Goal: Task Accomplishment & Management: Manage account settings

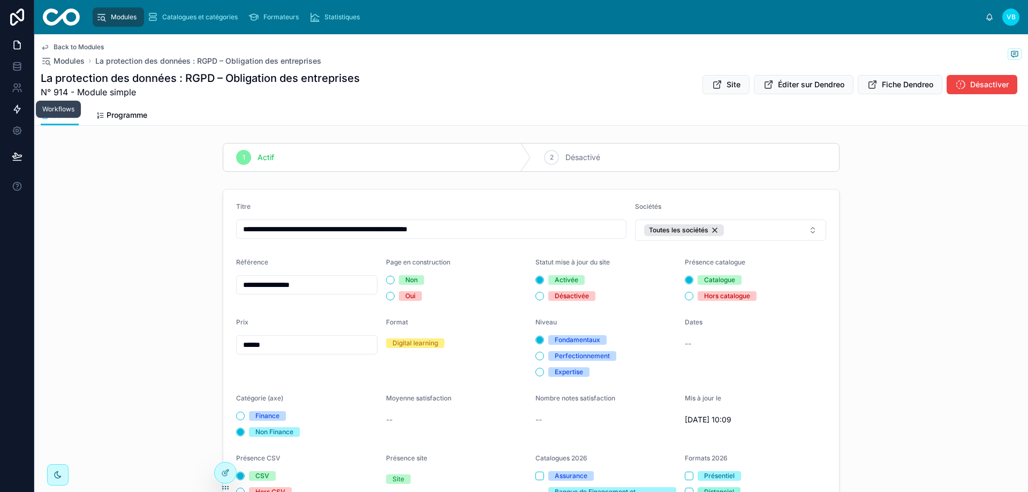
click at [15, 115] on link at bounding box center [17, 109] width 34 height 21
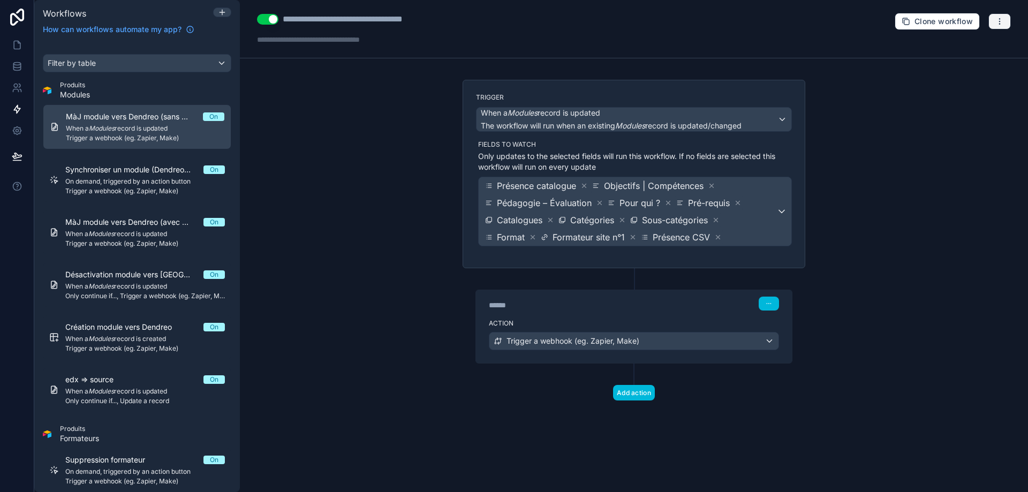
click at [663, 17] on button "button" at bounding box center [999, 21] width 22 height 16
click at [663, 62] on span "Run history" at bounding box center [971, 63] width 51 height 9
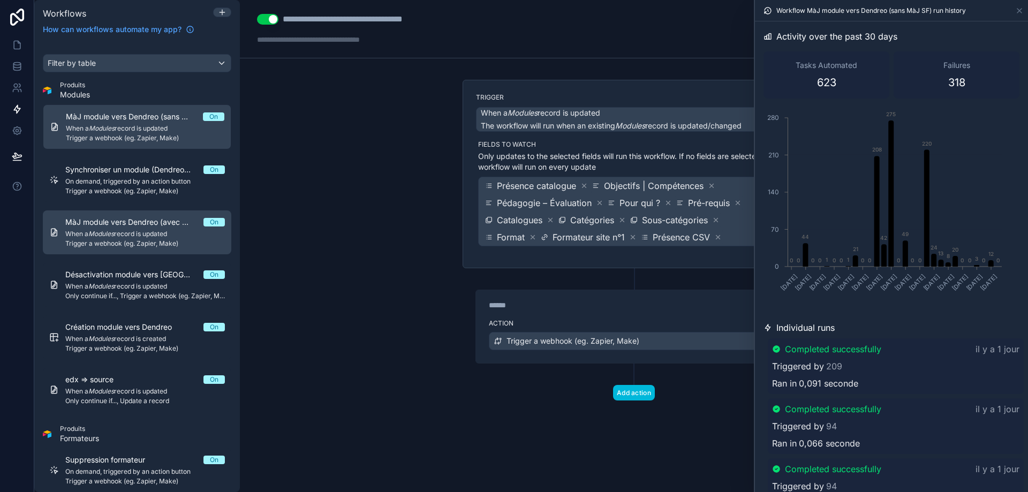
click at [111, 234] on em "Modules" at bounding box center [101, 234] width 26 height 8
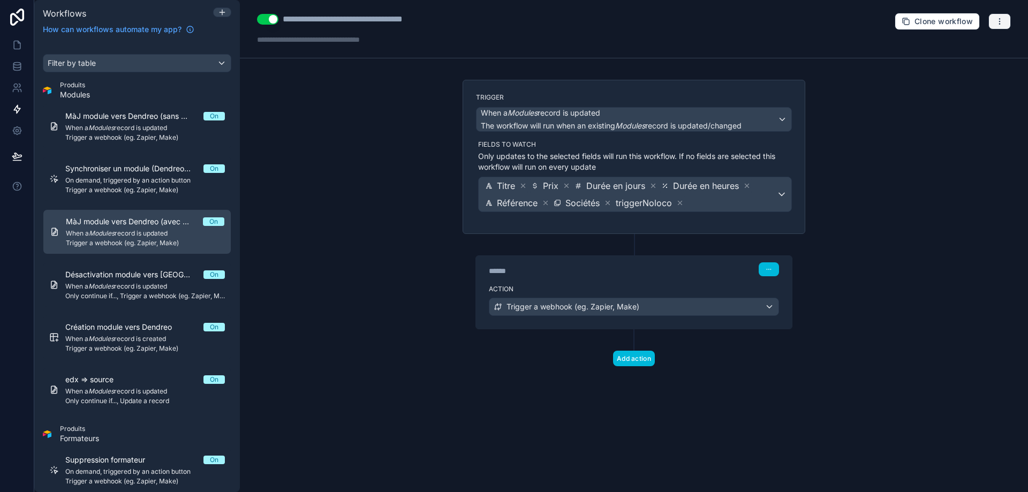
click at [663, 23] on icon "button" at bounding box center [999, 21] width 9 height 9
click at [663, 63] on span "Run history" at bounding box center [971, 63] width 51 height 9
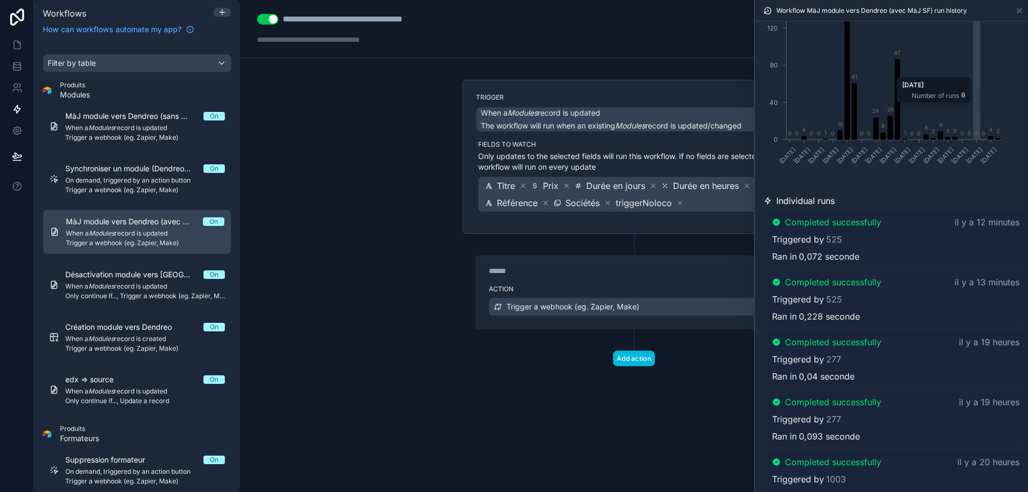
scroll to position [161, 0]
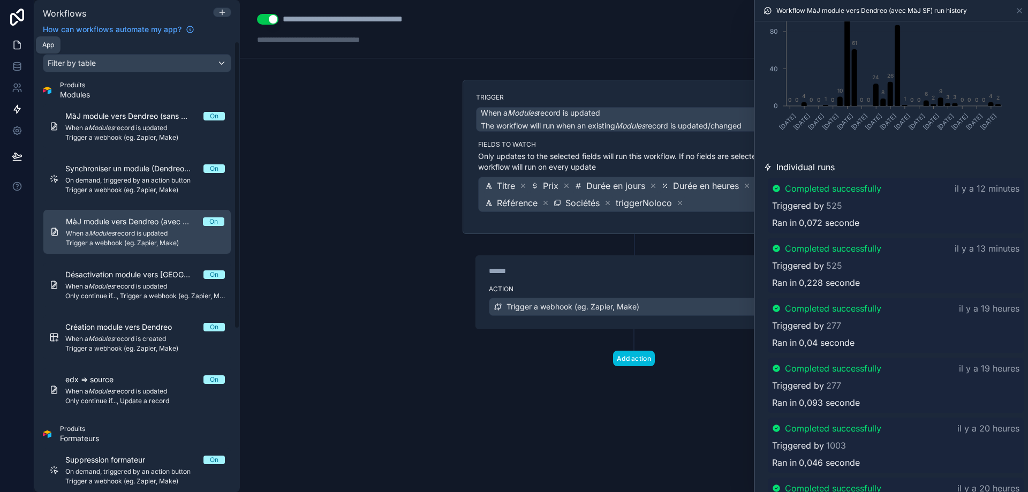
click at [17, 47] on icon at bounding box center [17, 45] width 11 height 11
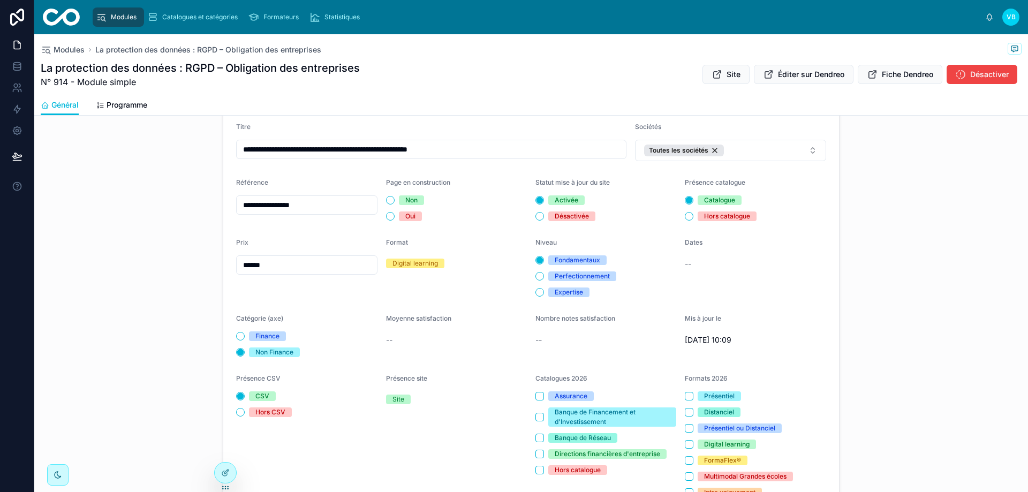
scroll to position [54, 0]
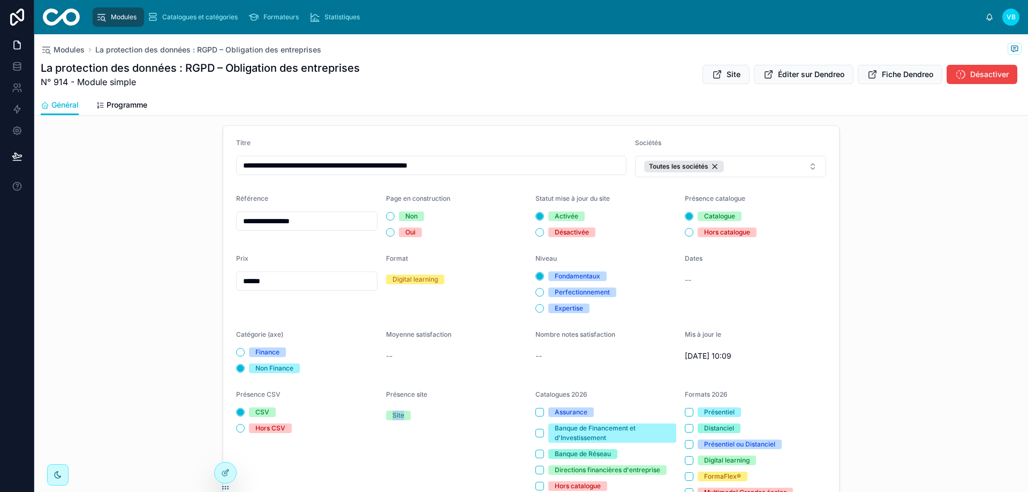
drag, startPoint x: 398, startPoint y: 416, endPoint x: 386, endPoint y: 416, distance: 12.3
click at [386, 416] on span "Site" at bounding box center [398, 416] width 25 height 10
drag, startPoint x: 389, startPoint y: 417, endPoint x: 399, endPoint y: 418, distance: 10.2
click at [399, 418] on div "Site" at bounding box center [398, 416] width 12 height 10
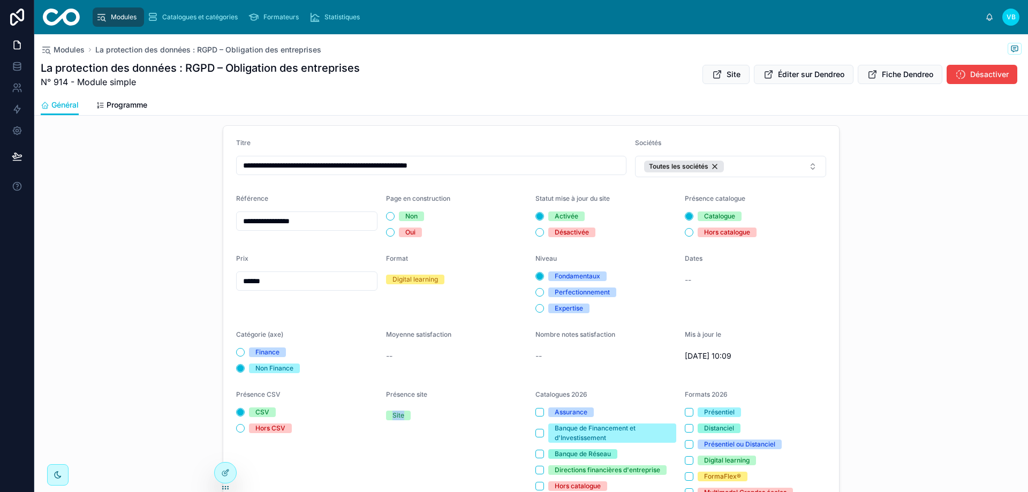
click at [399, 418] on div "Site" at bounding box center [398, 416] width 12 height 10
drag, startPoint x: 399, startPoint y: 418, endPoint x: 386, endPoint y: 418, distance: 12.8
click at [386, 418] on span "Site" at bounding box center [398, 416] width 25 height 10
drag, startPoint x: 399, startPoint y: 413, endPoint x: 386, endPoint y: 414, distance: 13.4
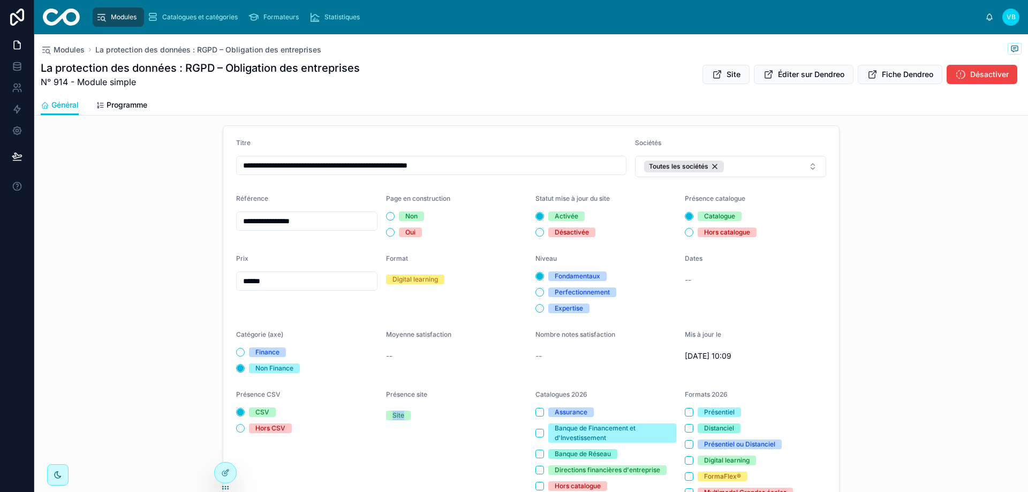
click at [386, 414] on span "Site" at bounding box center [398, 416] width 25 height 10
click at [229, 472] on icon at bounding box center [225, 472] width 9 height 9
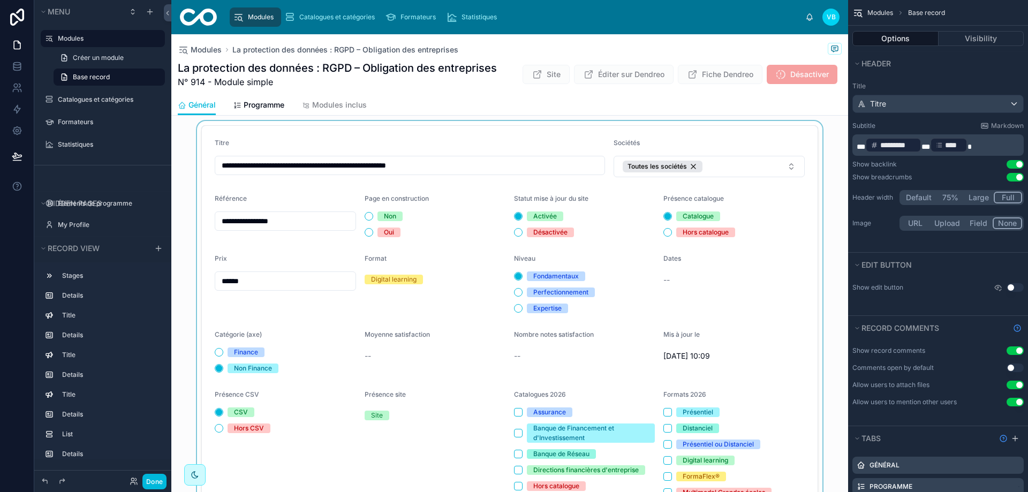
click at [233, 143] on div at bounding box center [509, 326] width 677 height 410
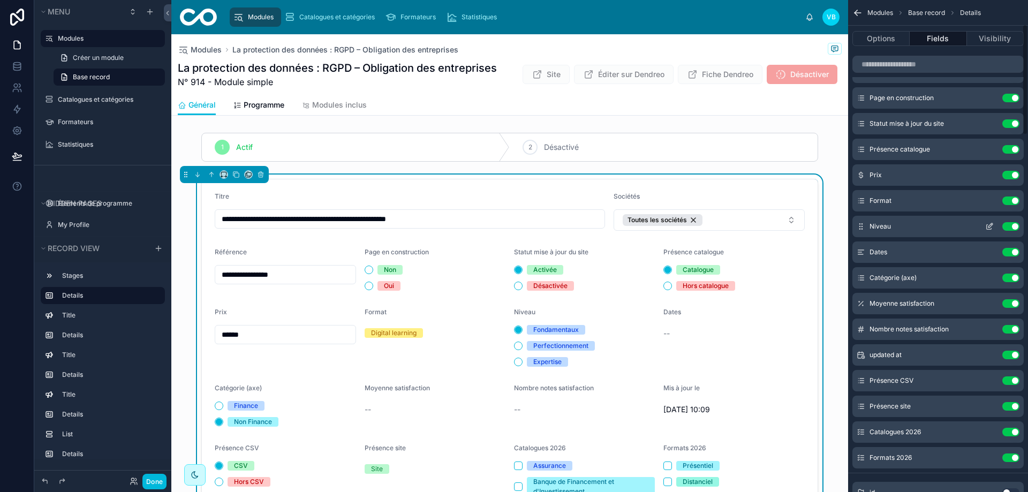
scroll to position [0, 0]
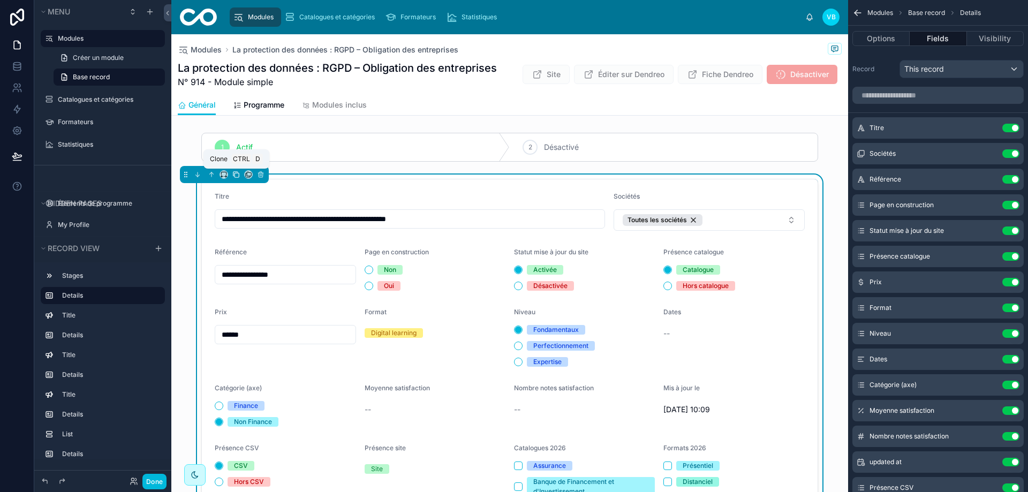
click at [234, 176] on icon at bounding box center [235, 174] width 7 height 7
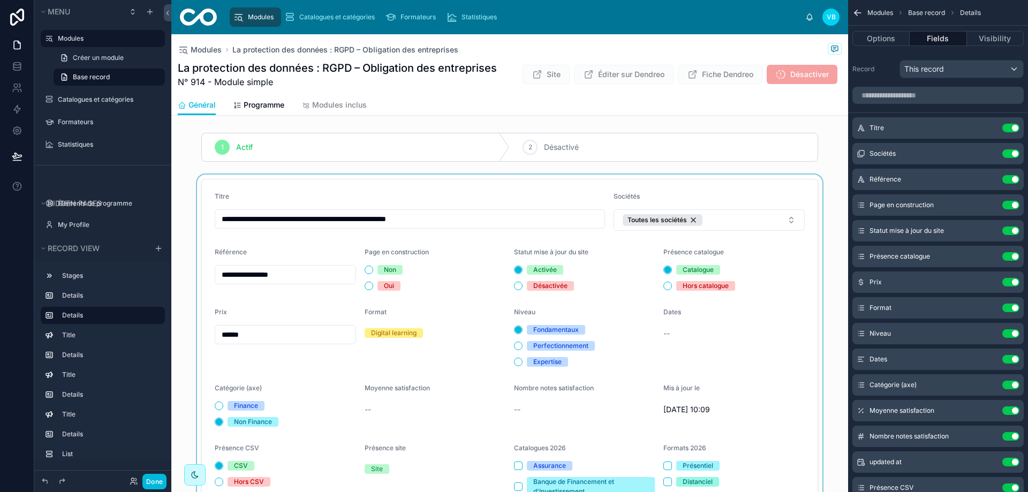
scroll to position [54, 0]
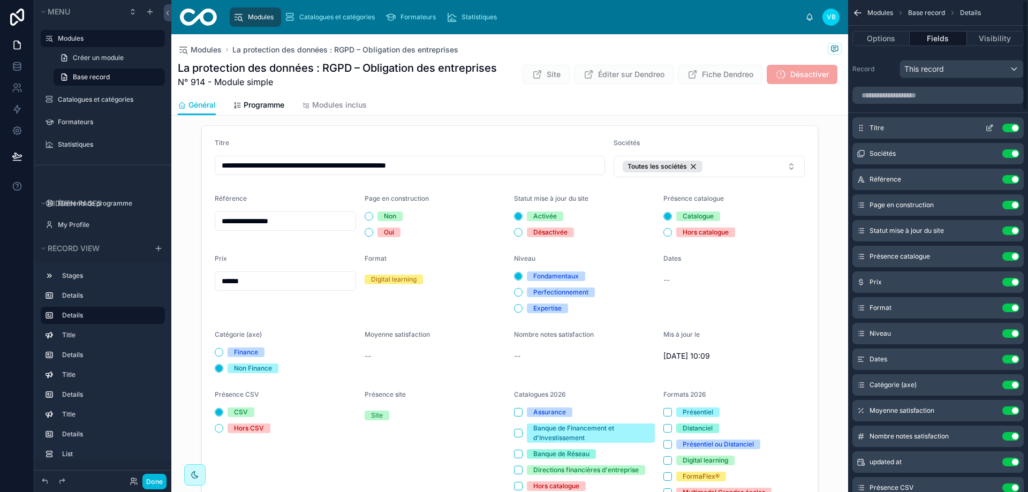
click at [663, 130] on button "Use setting" at bounding box center [1010, 128] width 17 height 9
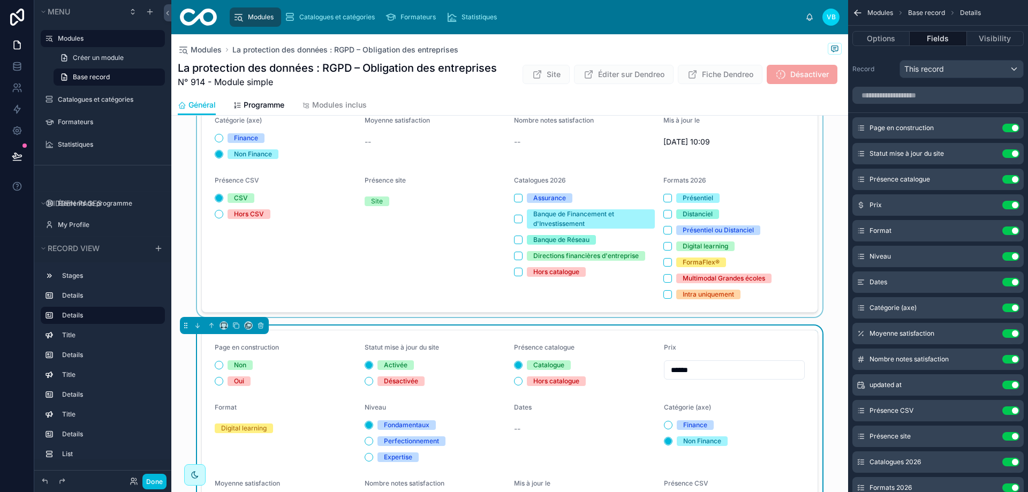
scroll to position [321, 0]
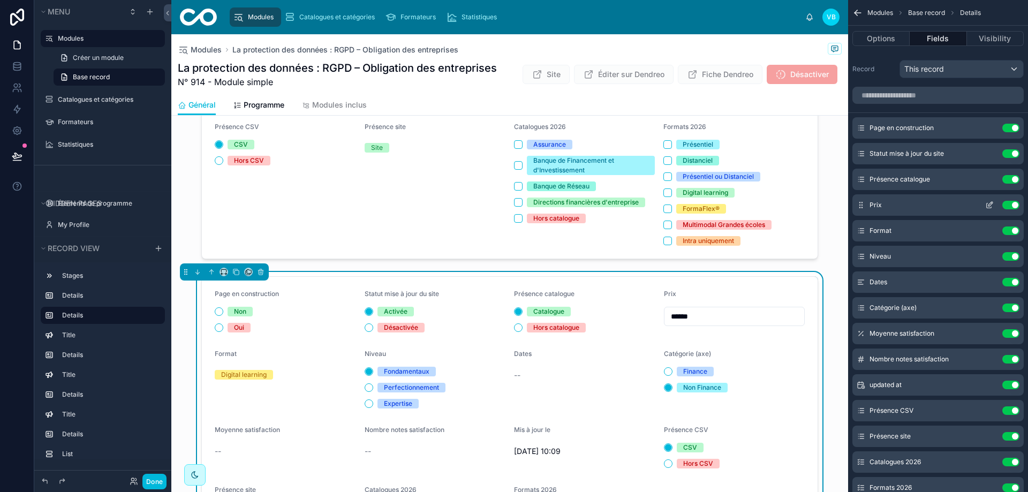
click at [663, 206] on button "Use setting" at bounding box center [1010, 205] width 17 height 9
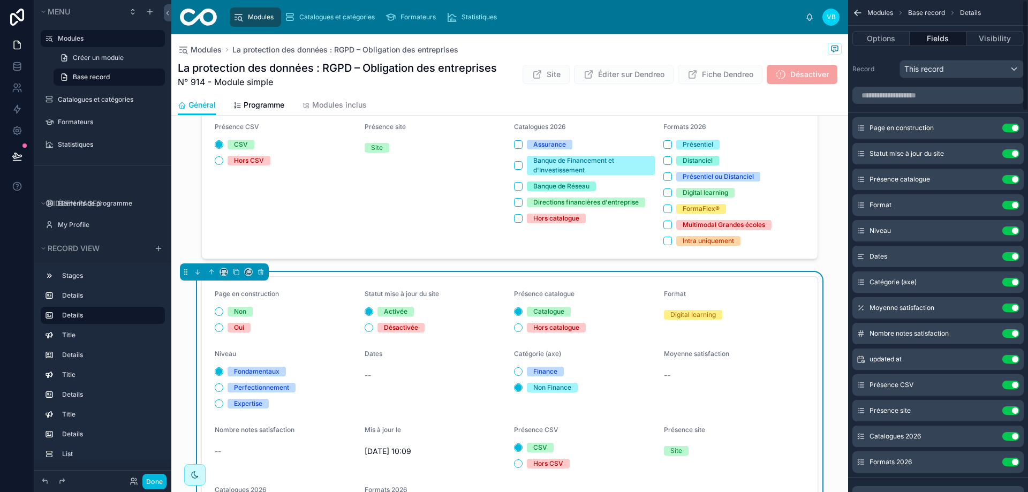
click at [663, 206] on button "Use setting" at bounding box center [1010, 205] width 17 height 9
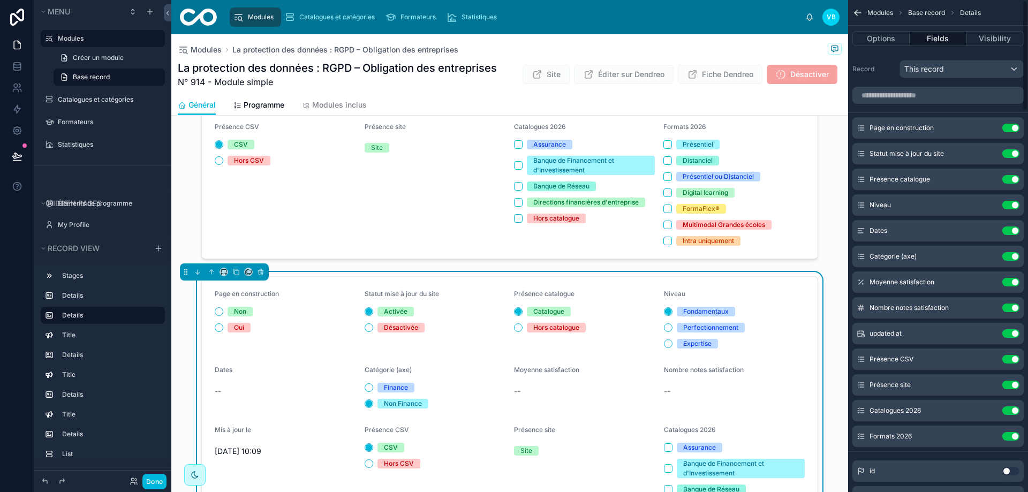
click at [663, 206] on button "Use setting" at bounding box center [1010, 205] width 17 height 9
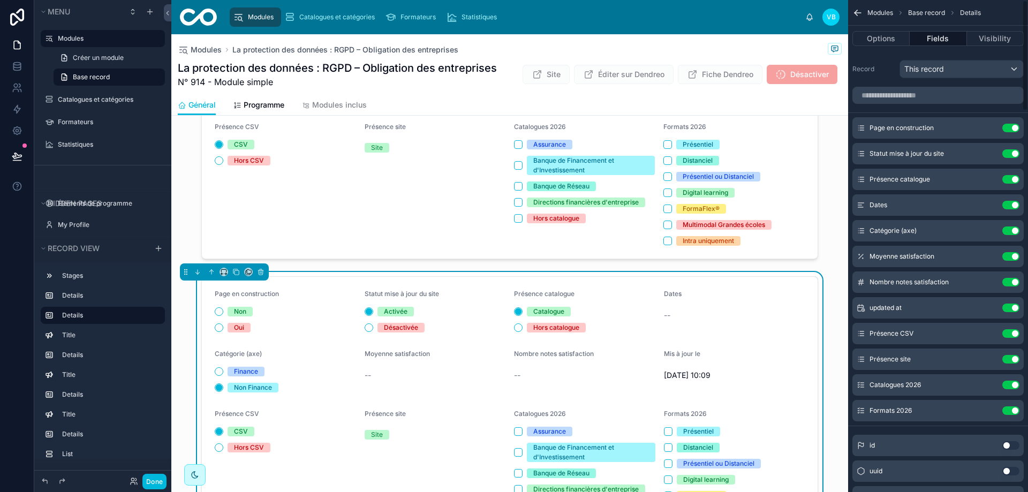
click at [663, 206] on button "Use setting" at bounding box center [1010, 205] width 17 height 9
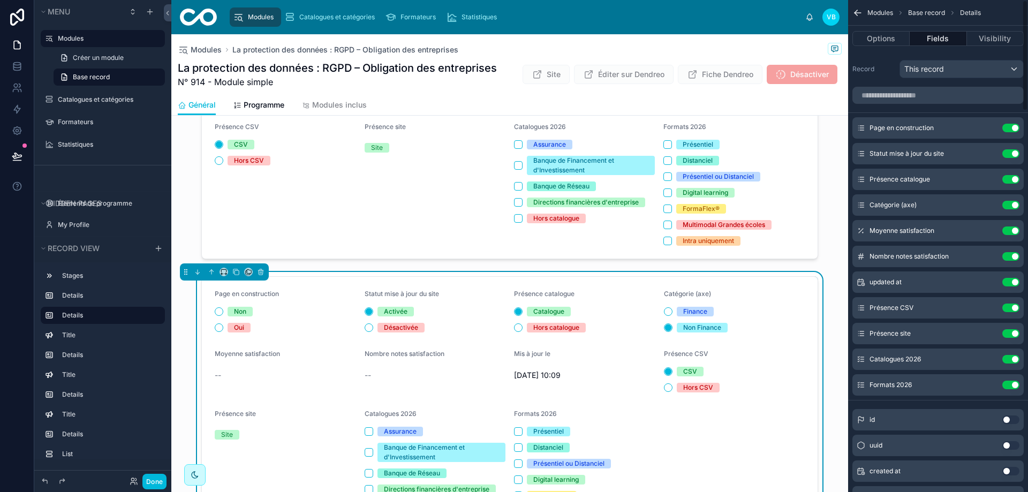
click at [663, 206] on button "Use setting" at bounding box center [1010, 205] width 17 height 9
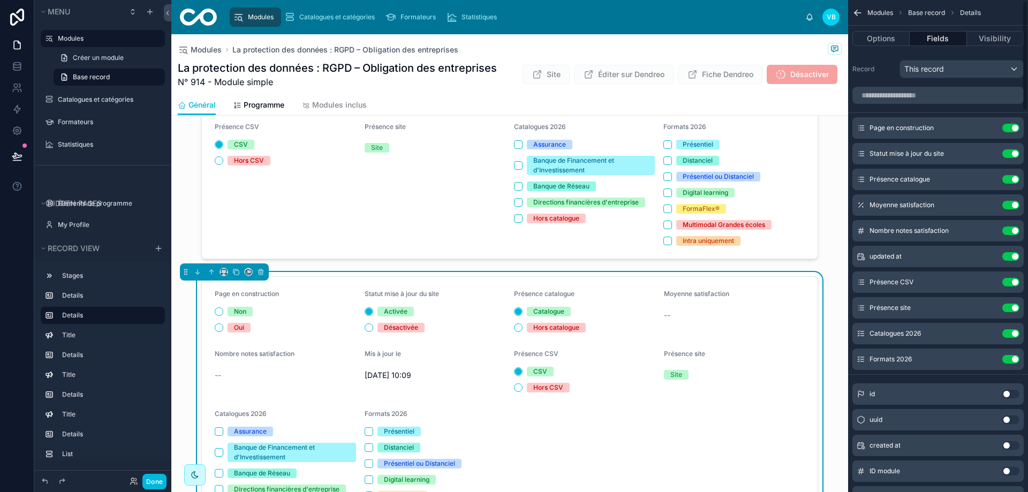
click at [663, 206] on button "Use setting" at bounding box center [1010, 205] width 17 height 9
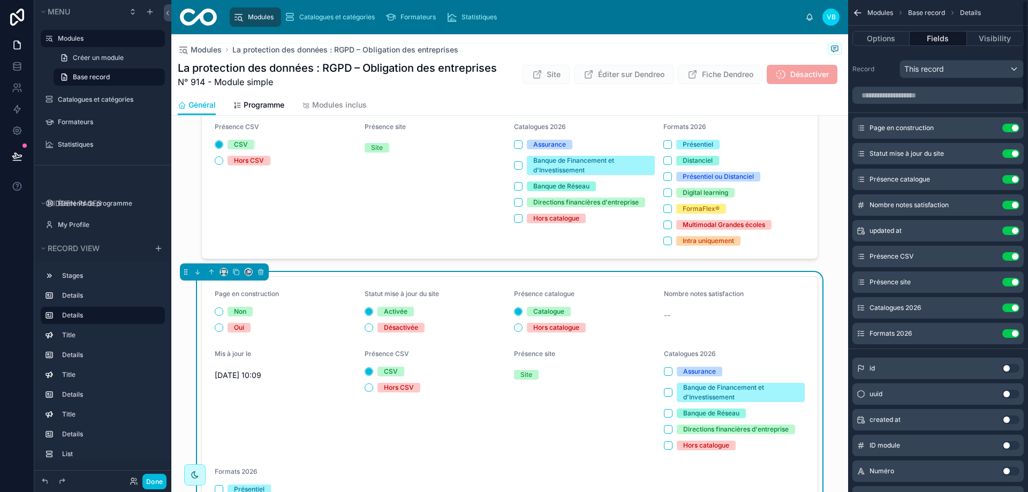
click at [663, 206] on button "Use setting" at bounding box center [1010, 205] width 17 height 9
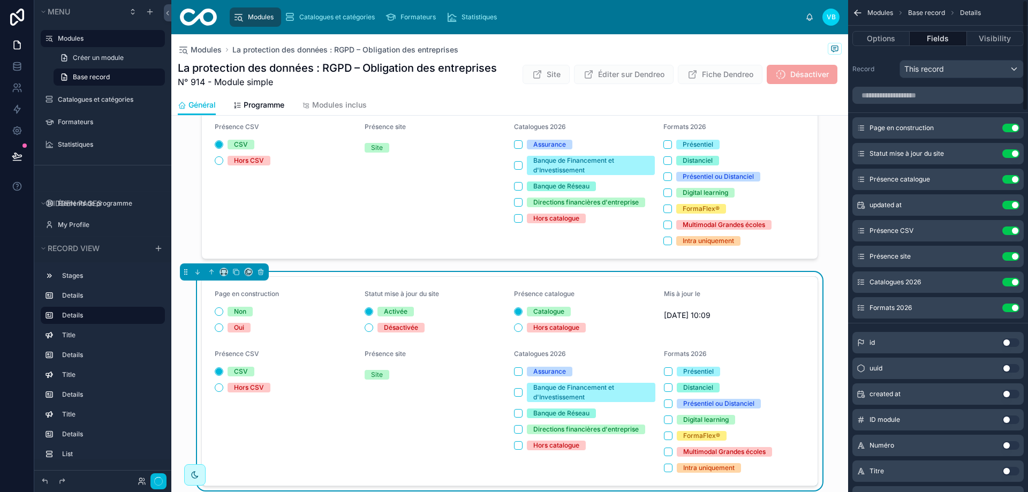
click at [663, 206] on button "Use setting" at bounding box center [1010, 205] width 17 height 9
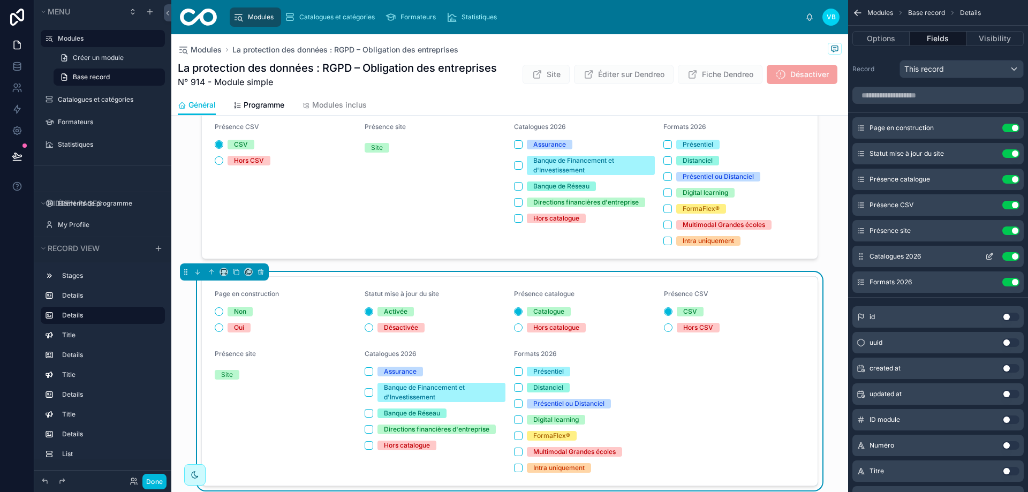
click at [663, 258] on button "Use setting" at bounding box center [1010, 256] width 17 height 9
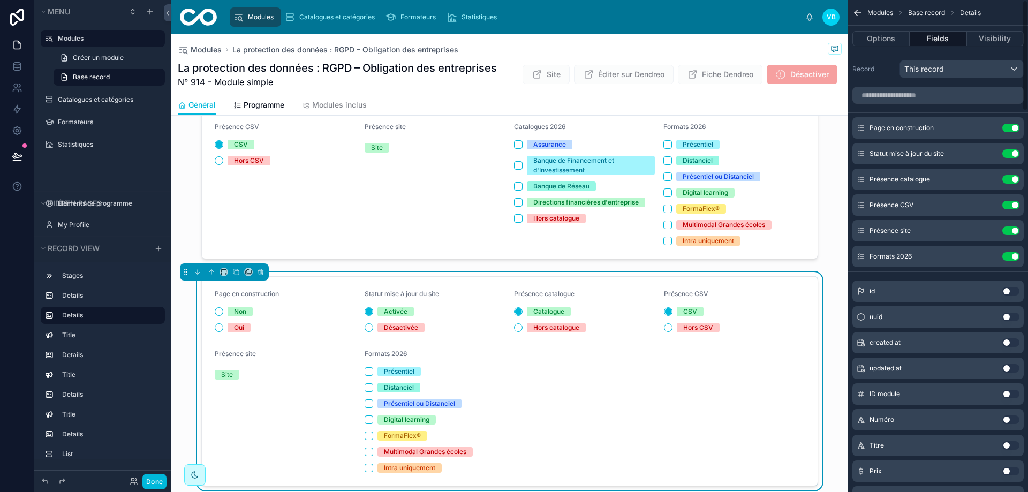
click at [663, 258] on button "Use setting" at bounding box center [1010, 256] width 17 height 9
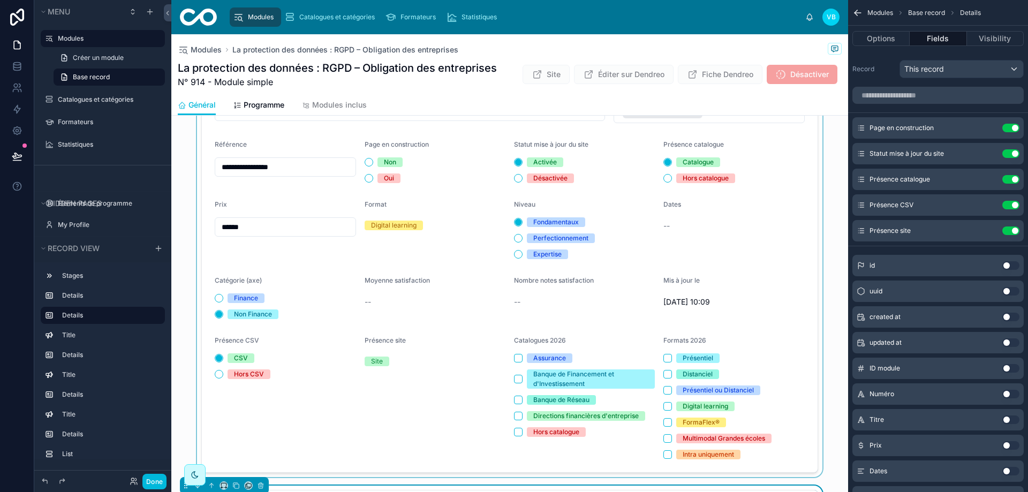
scroll to position [107, 0]
click at [215, 203] on div at bounding box center [509, 272] width 677 height 410
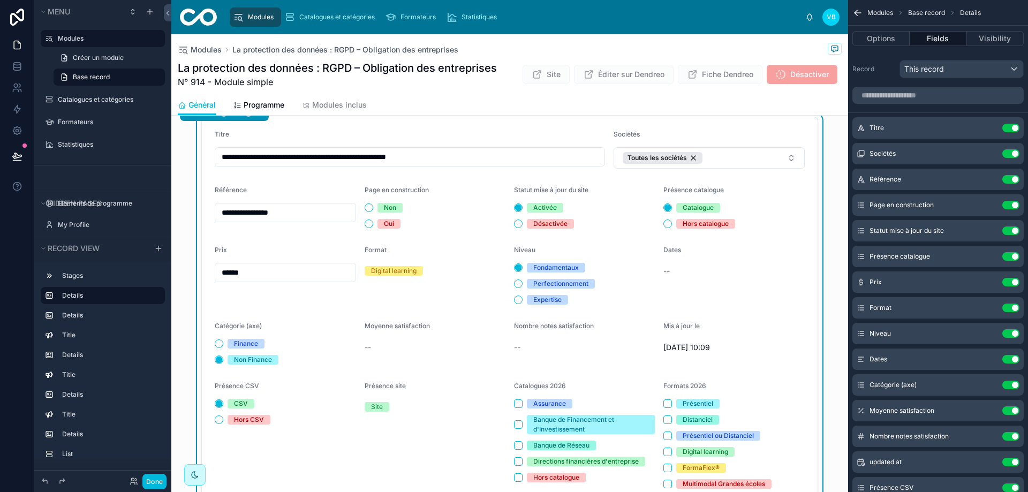
scroll to position [214, 0]
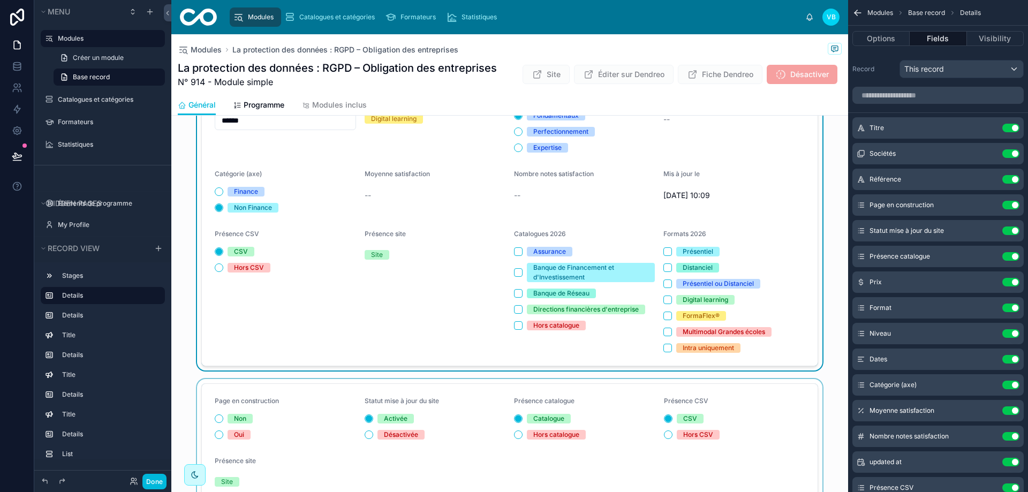
click at [261, 391] on div at bounding box center [509, 443] width 677 height 128
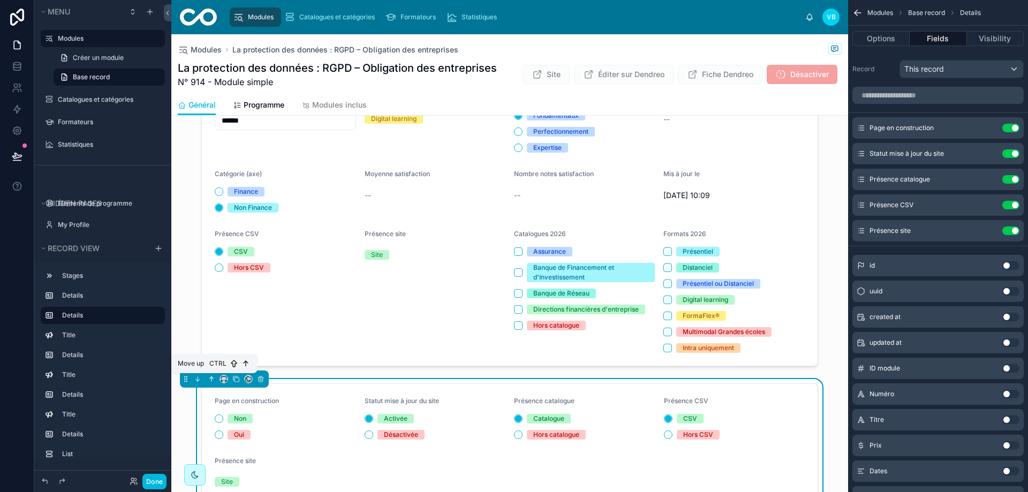
click at [213, 381] on icon at bounding box center [211, 378] width 7 height 7
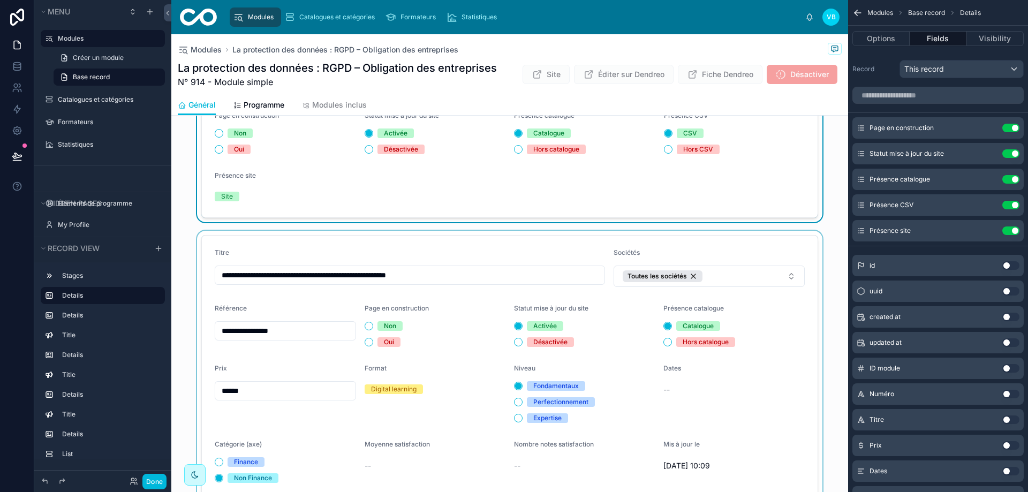
scroll to position [0, 0]
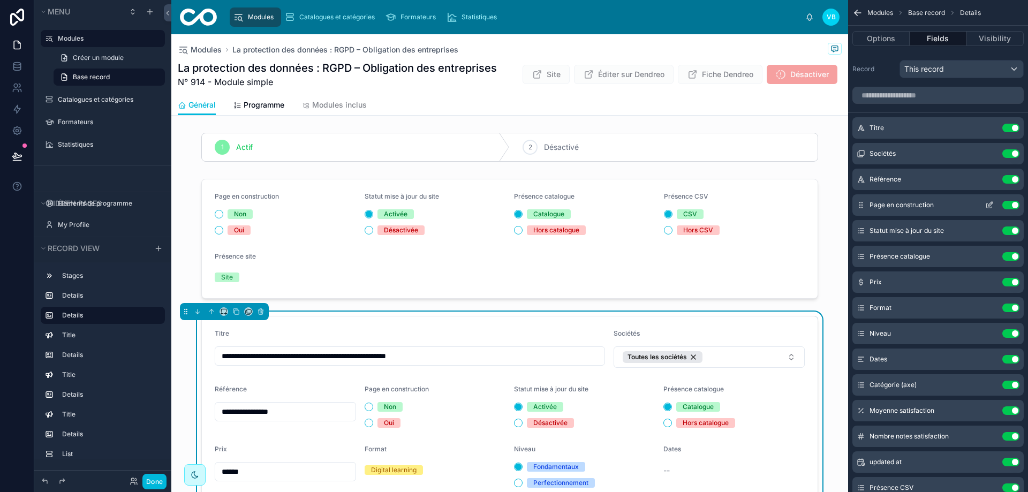
click at [663, 205] on button "Use setting" at bounding box center [1010, 205] width 17 height 9
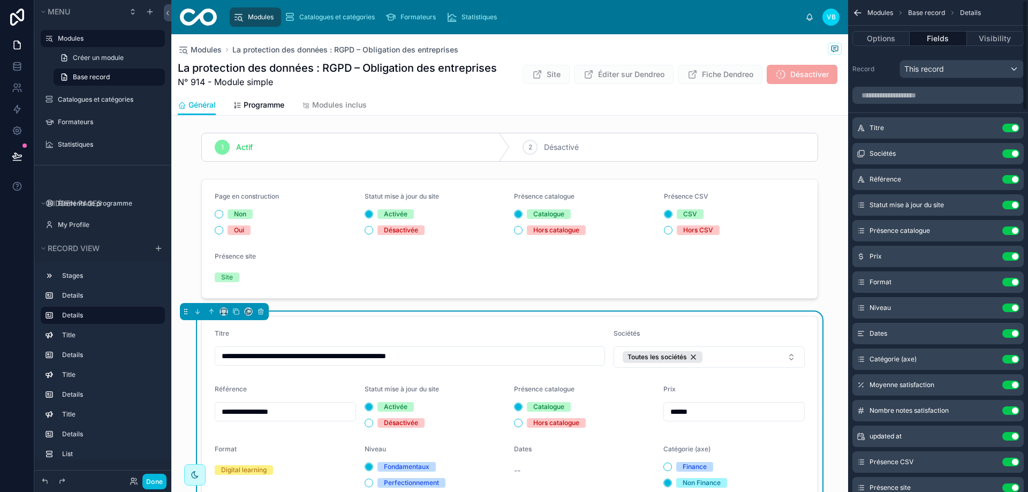
click at [663, 205] on button "Use setting" at bounding box center [1010, 205] width 17 height 9
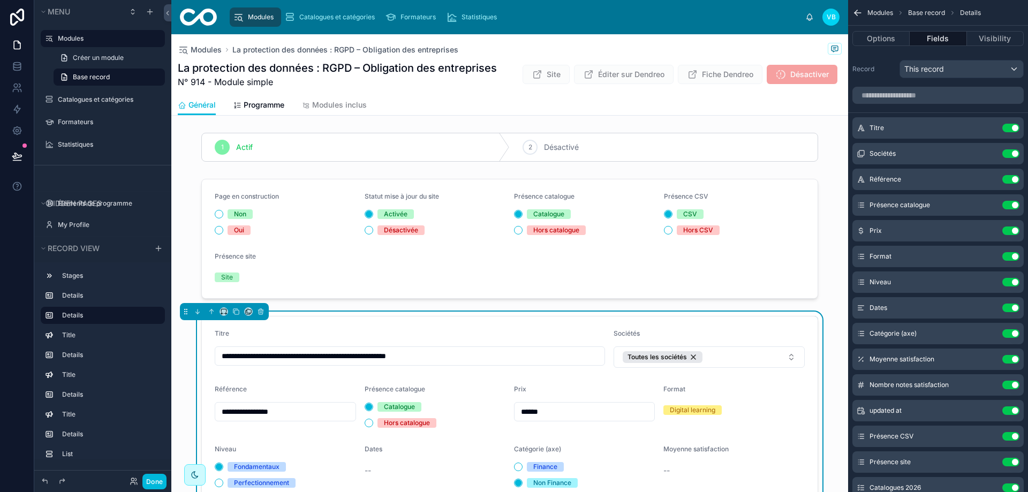
click at [663, 205] on button "Use setting" at bounding box center [1010, 205] width 17 height 9
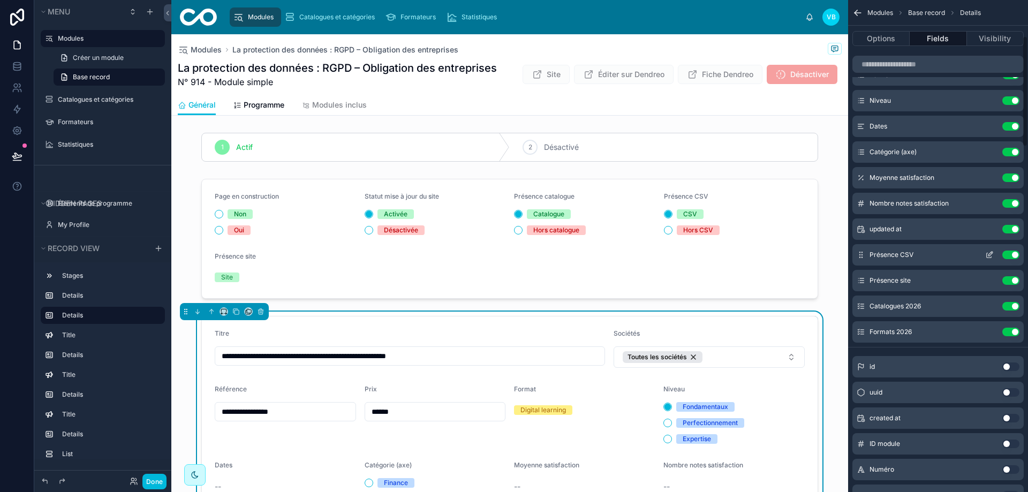
scroll to position [161, 0]
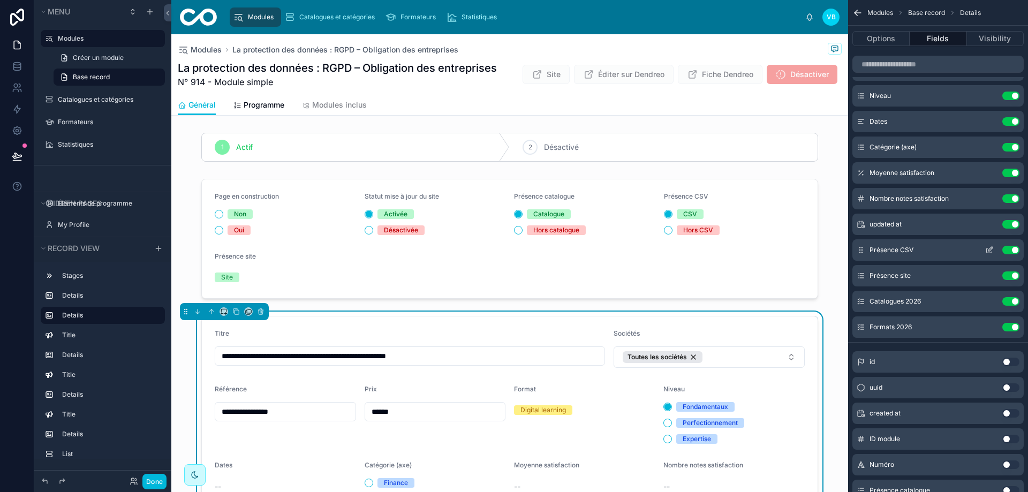
click at [663, 247] on button "Use setting" at bounding box center [1010, 250] width 17 height 9
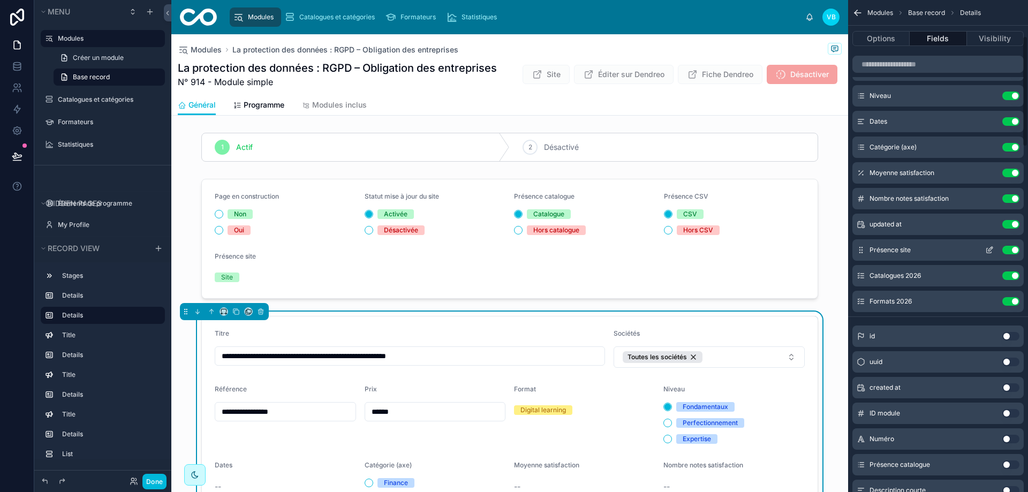
click at [663, 249] on button "Use setting" at bounding box center [1010, 250] width 17 height 9
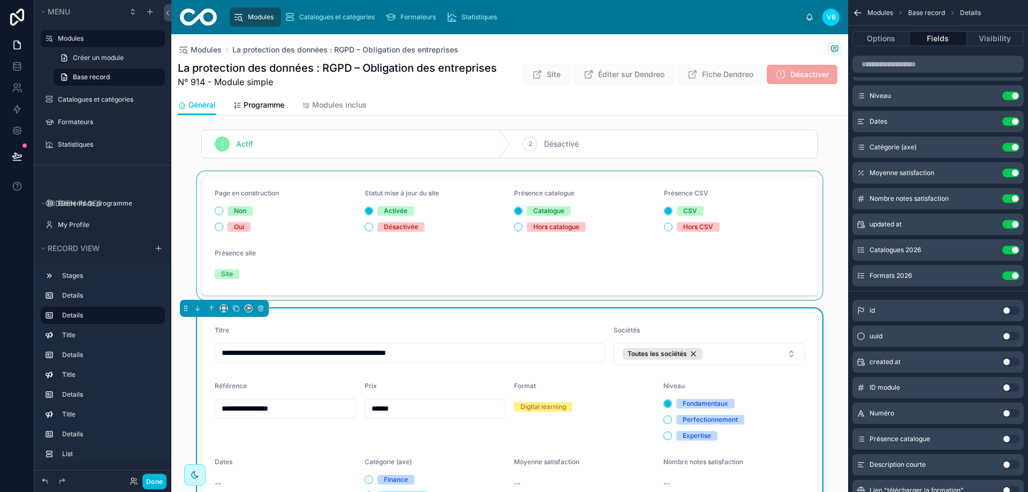
scroll to position [0, 0]
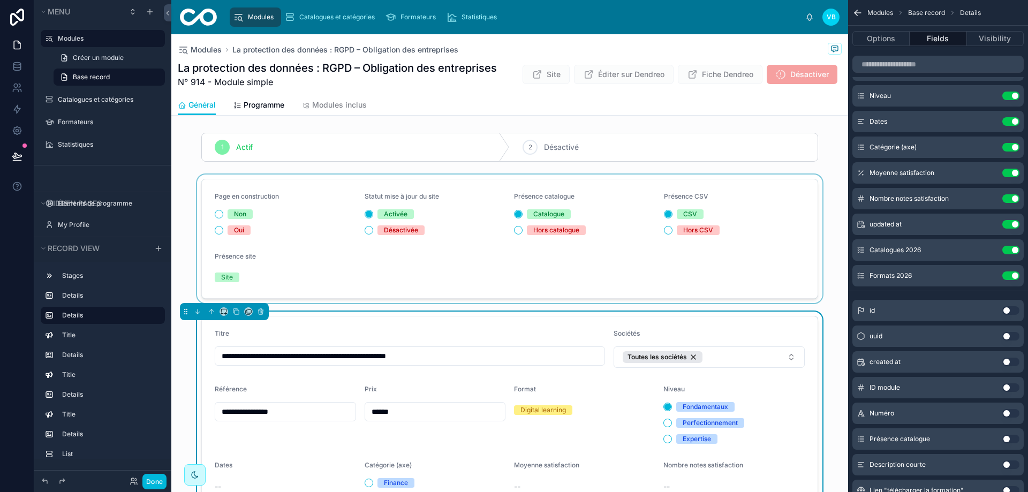
click at [388, 249] on div at bounding box center [509, 239] width 677 height 128
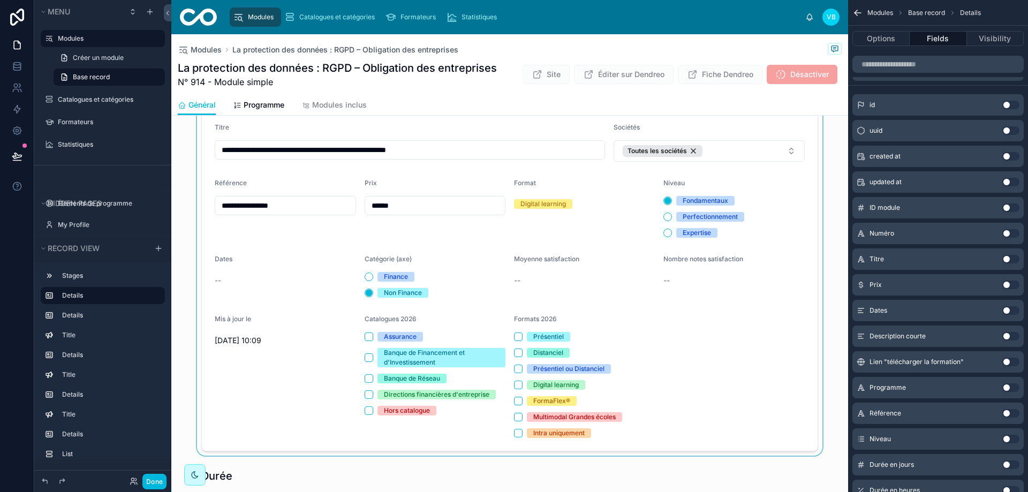
scroll to position [268, 0]
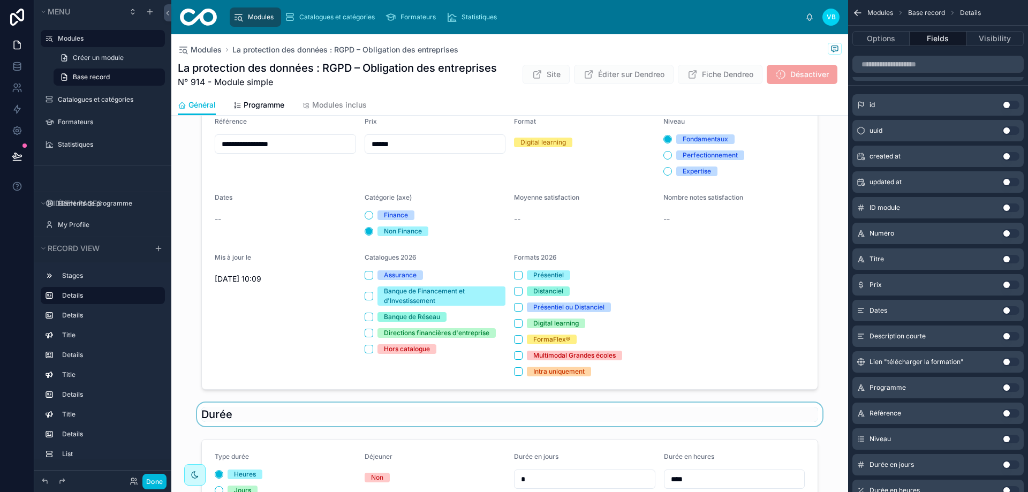
click at [228, 404] on div at bounding box center [509, 415] width 677 height 24
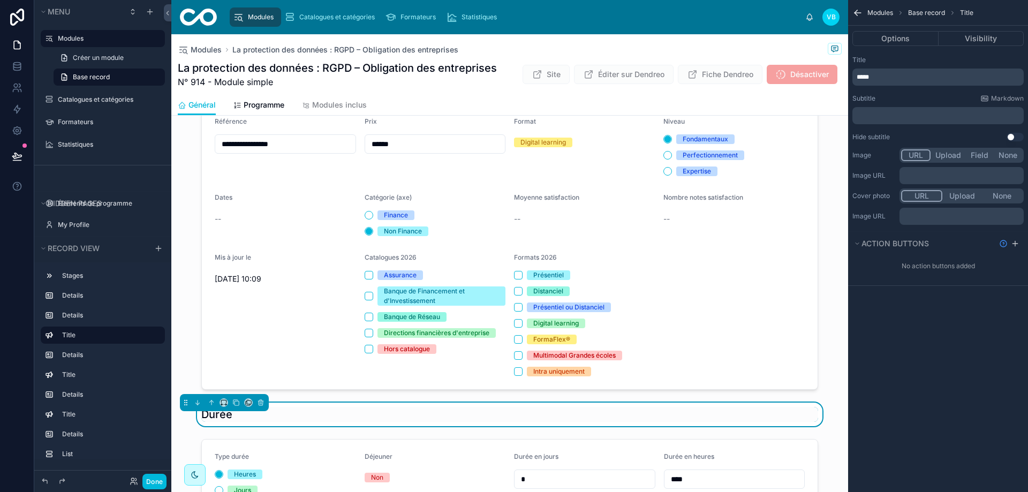
scroll to position [0, 0]
click at [239, 402] on icon at bounding box center [235, 402] width 7 height 7
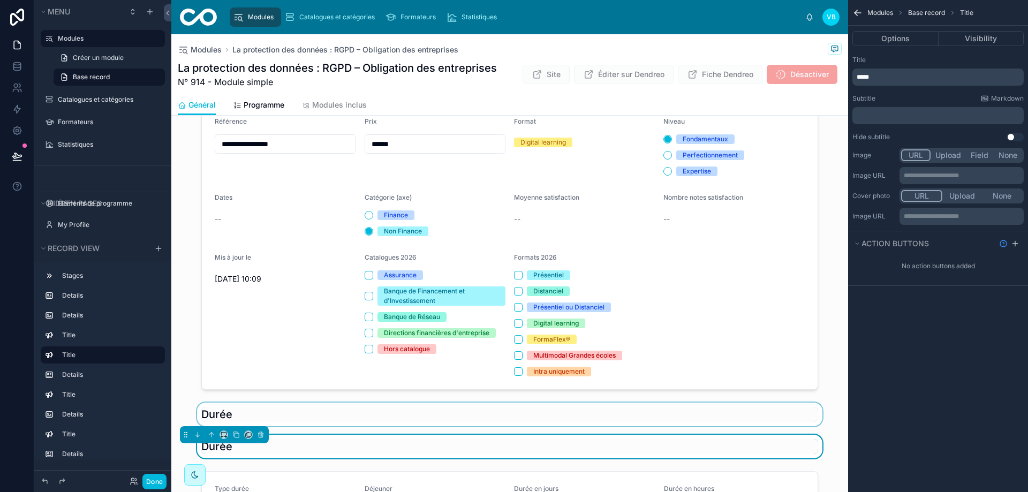
click at [203, 411] on div at bounding box center [509, 415] width 677 height 24
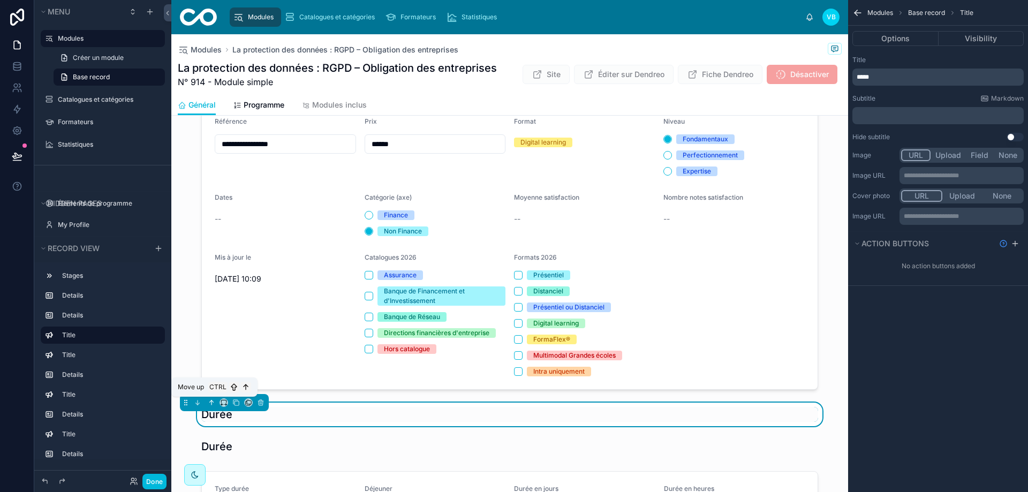
click at [210, 402] on icon at bounding box center [211, 402] width 7 height 7
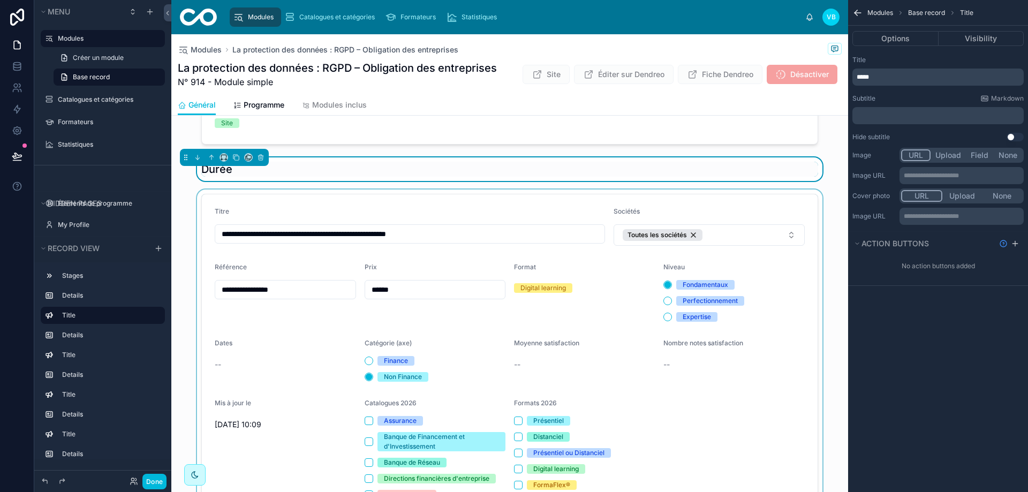
scroll to position [107, 0]
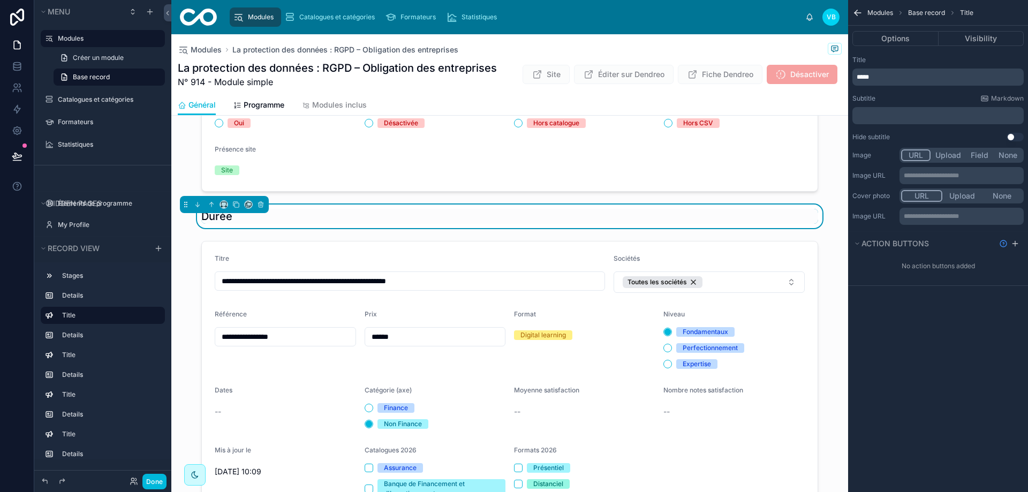
drag, startPoint x: 883, startPoint y: 76, endPoint x: 821, endPoint y: 78, distance: 62.1
click at [663, 78] on div "**********" at bounding box center [599, 246] width 857 height 492
click at [663, 317] on div "**********" at bounding box center [938, 246] width 180 height 492
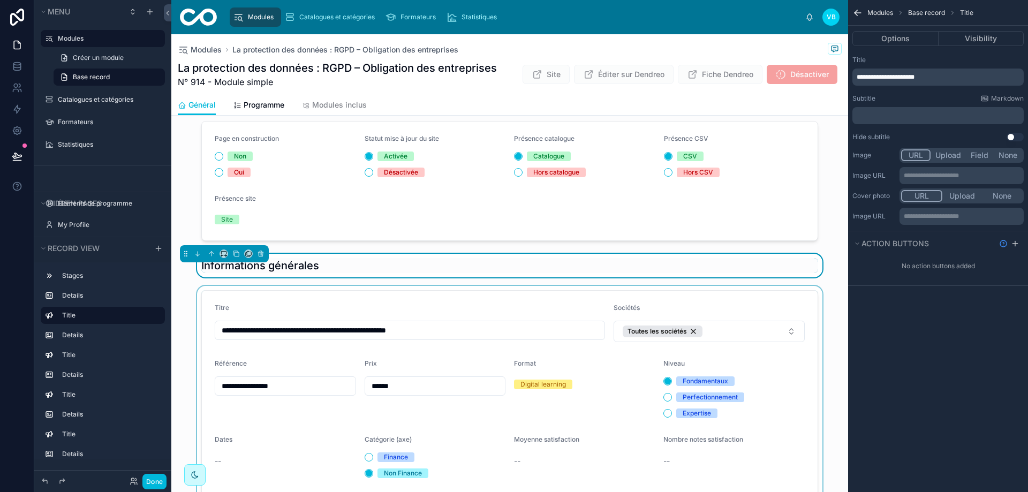
scroll to position [0, 0]
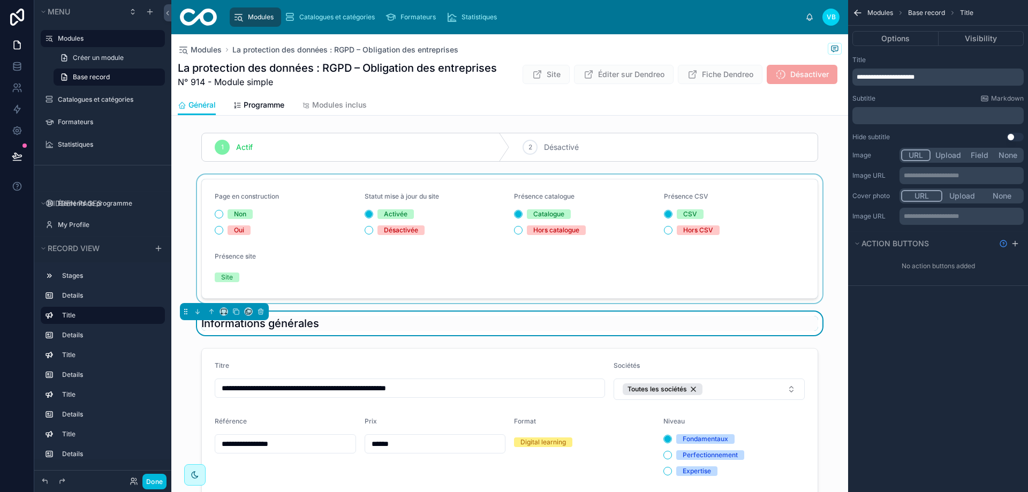
click at [365, 244] on div at bounding box center [509, 239] width 677 height 128
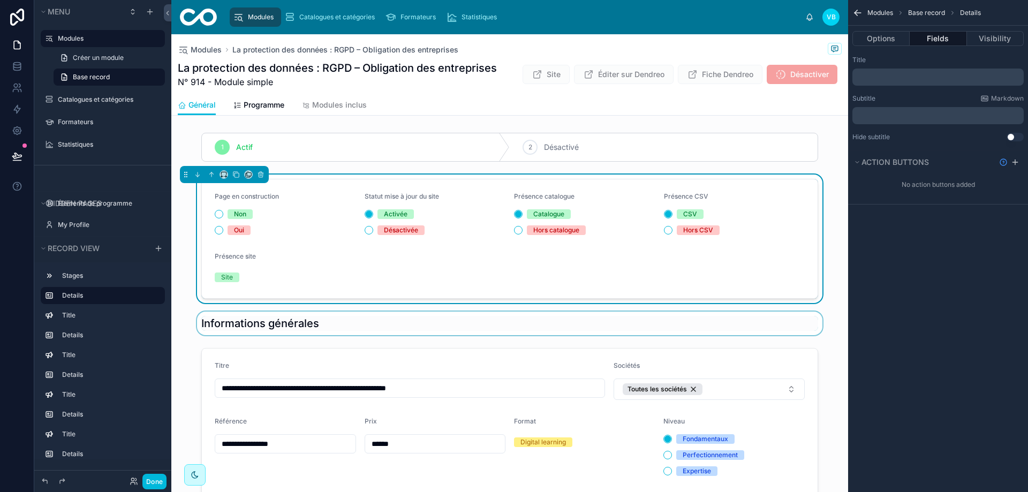
click at [269, 334] on div at bounding box center [509, 324] width 677 height 24
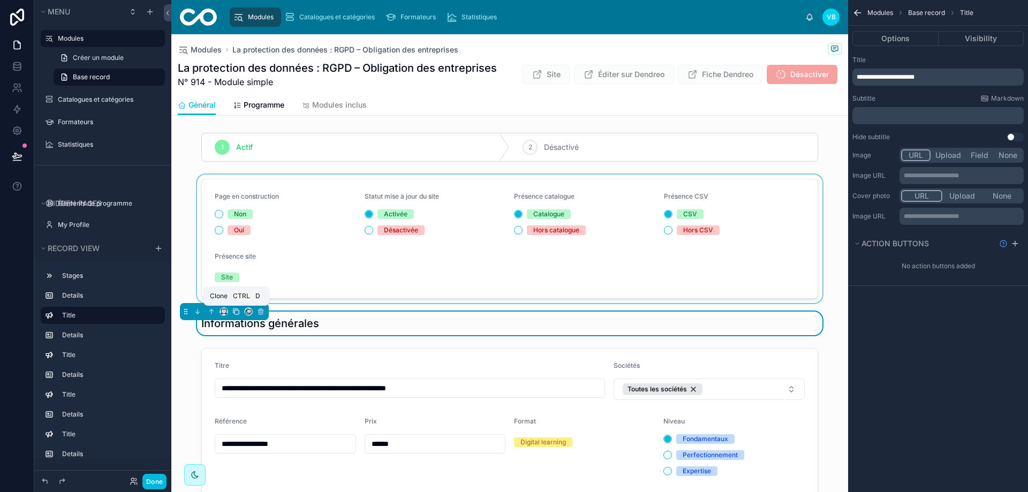
click at [239, 312] on icon at bounding box center [237, 312] width 4 height 4
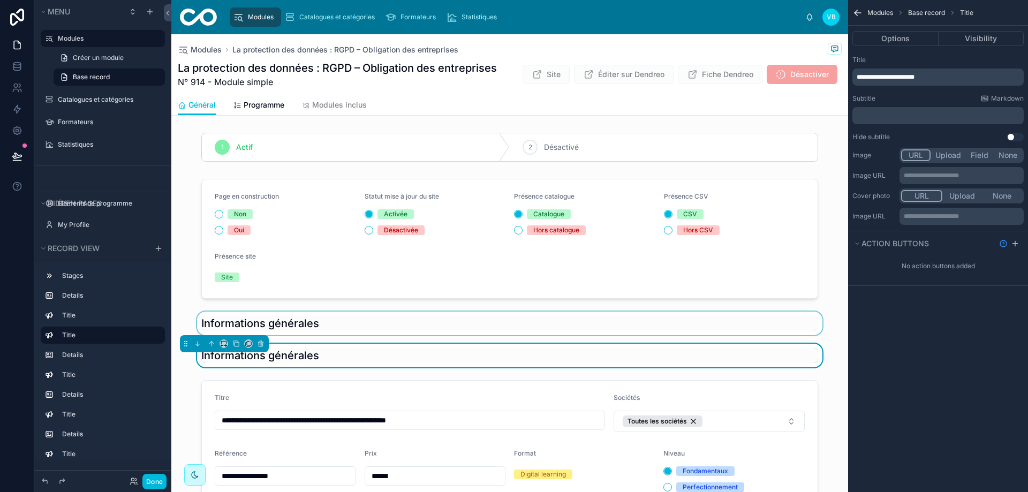
click at [231, 319] on div at bounding box center [509, 324] width 677 height 24
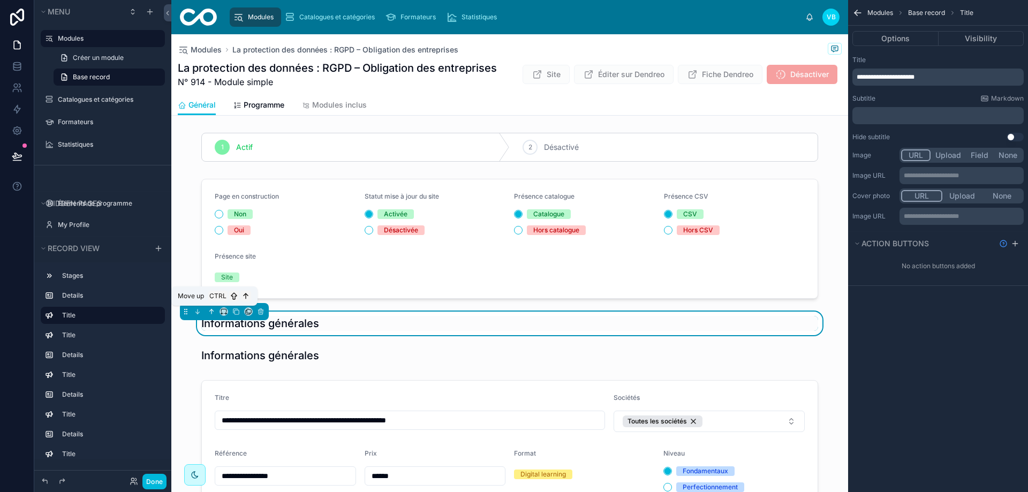
click at [210, 312] on icon at bounding box center [211, 311] width 7 height 7
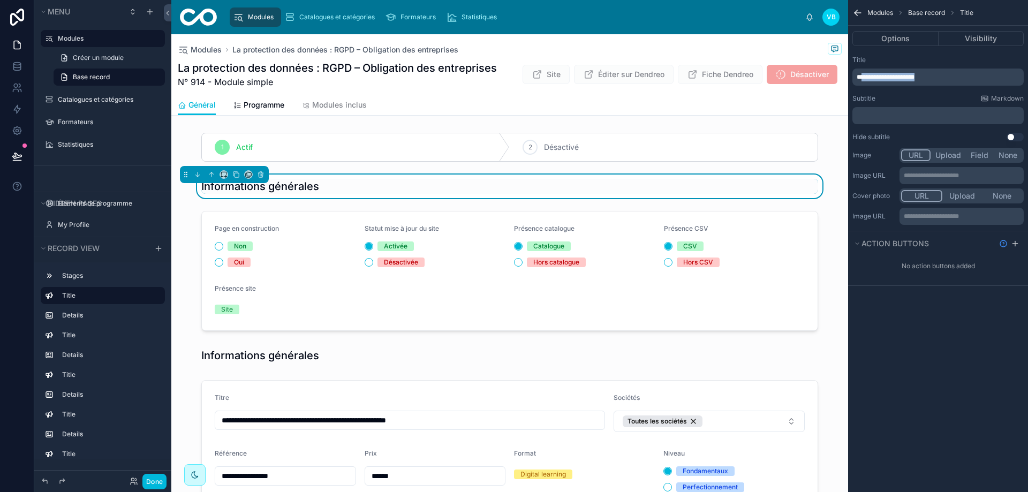
drag, startPoint x: 947, startPoint y: 73, endPoint x: 862, endPoint y: 76, distance: 84.6
click at [663, 76] on p "**********" at bounding box center [939, 77] width 165 height 9
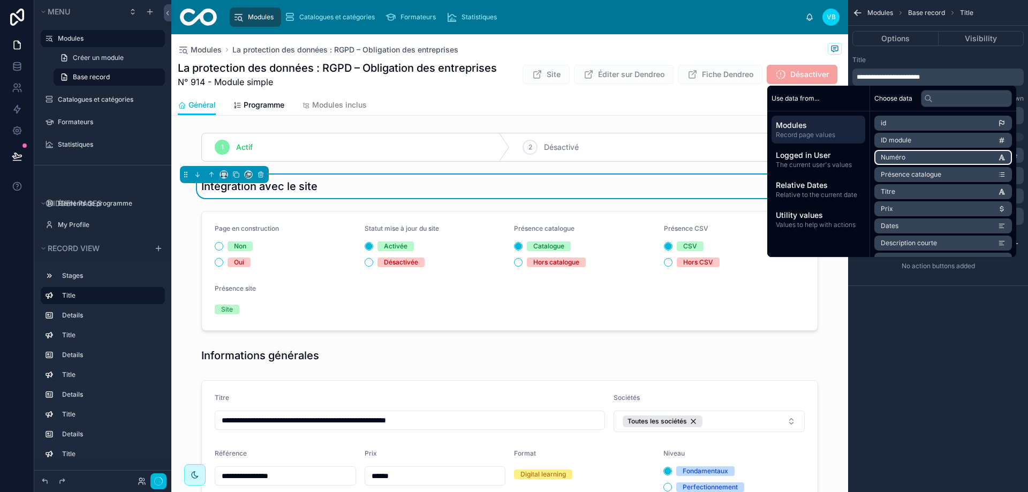
click at [663, 347] on div "**********" at bounding box center [938, 246] width 180 height 492
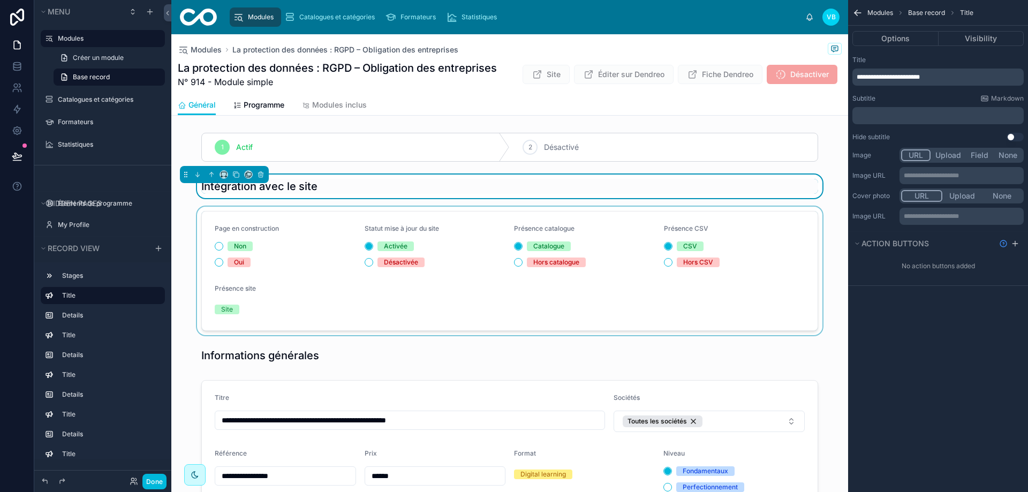
click at [314, 211] on div at bounding box center [509, 271] width 677 height 128
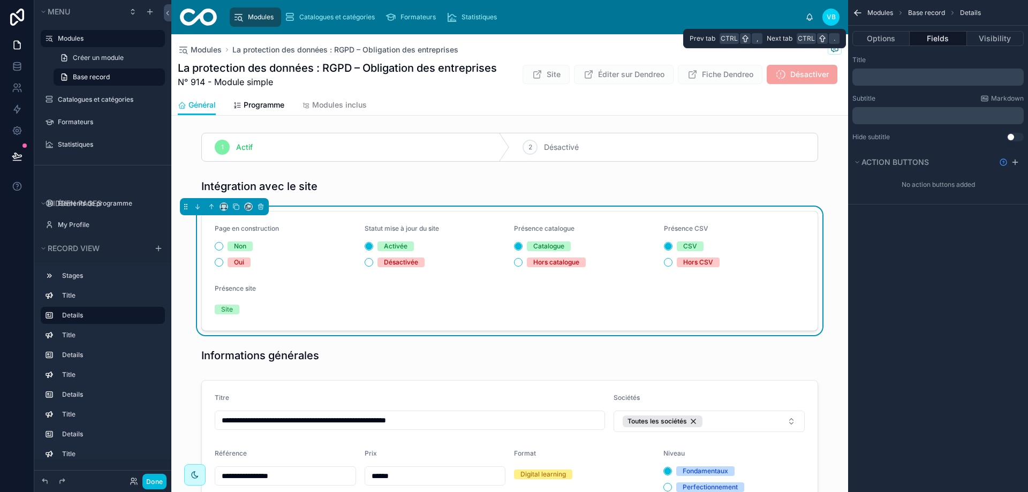
click at [663, 40] on button "Fields" at bounding box center [938, 38] width 57 height 15
click at [627, 228] on div "Présence catalogue" at bounding box center [584, 230] width 141 height 13
click at [663, 33] on button "Fields" at bounding box center [938, 38] width 57 height 15
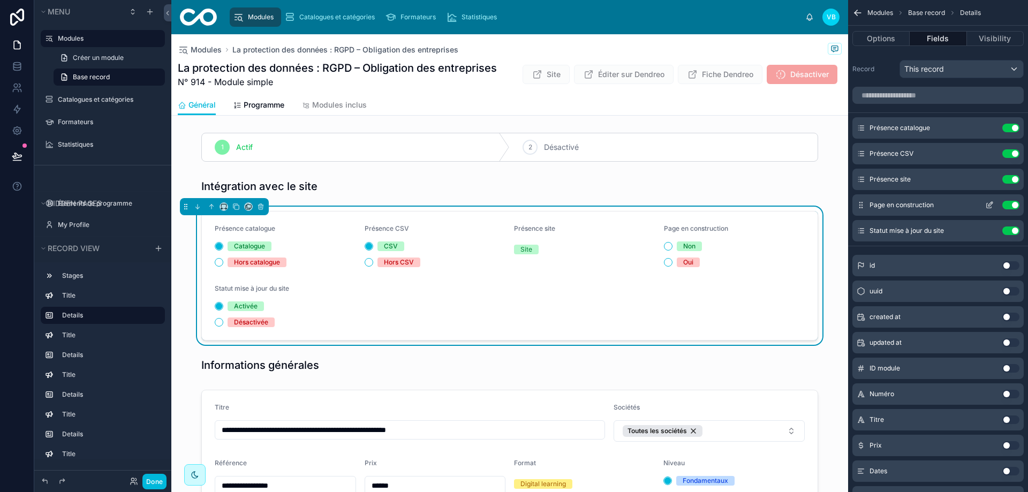
click at [663, 202] on icon "scrollable content" at bounding box center [989, 205] width 9 height 9
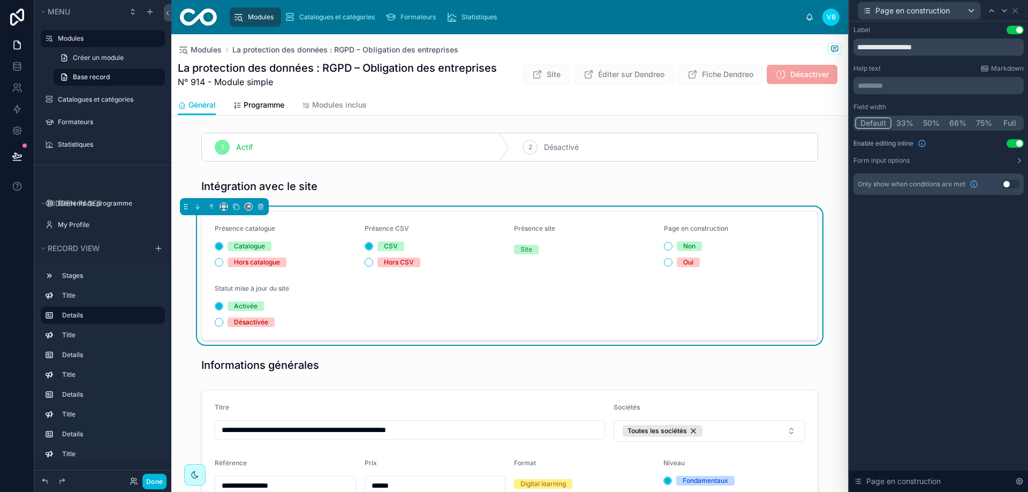
click at [663, 182] on button "Use setting" at bounding box center [1010, 184] width 17 height 9
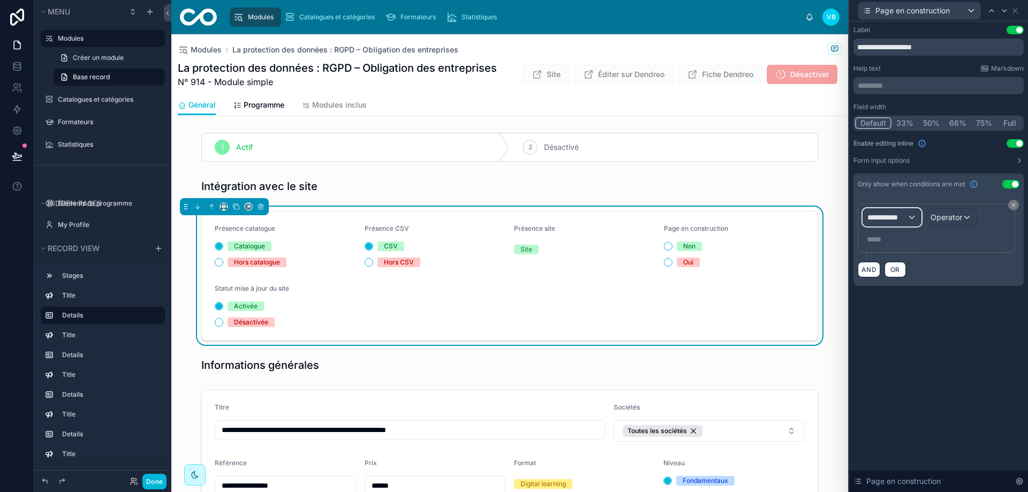
click at [663, 222] on span "**********" at bounding box center [887, 217] width 40 height 11
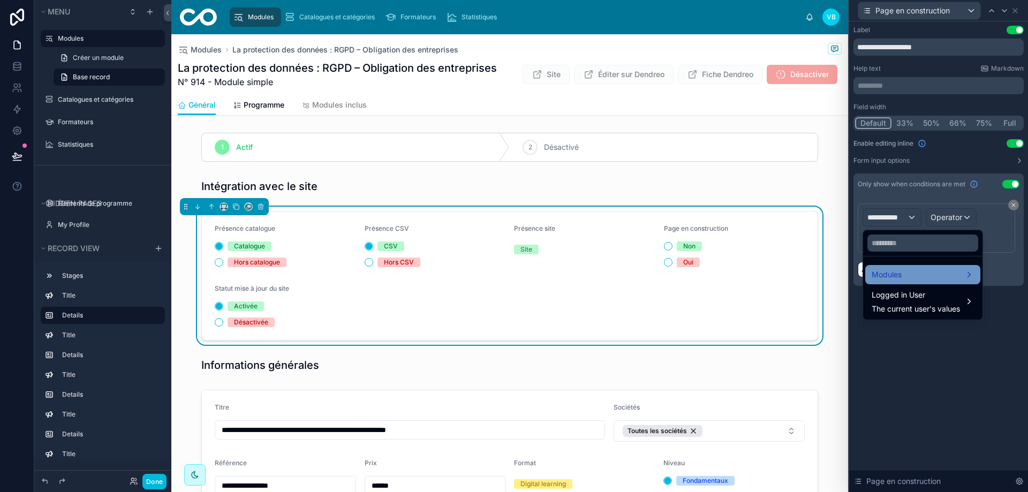
click at [663, 273] on div "Modules" at bounding box center [923, 274] width 102 height 13
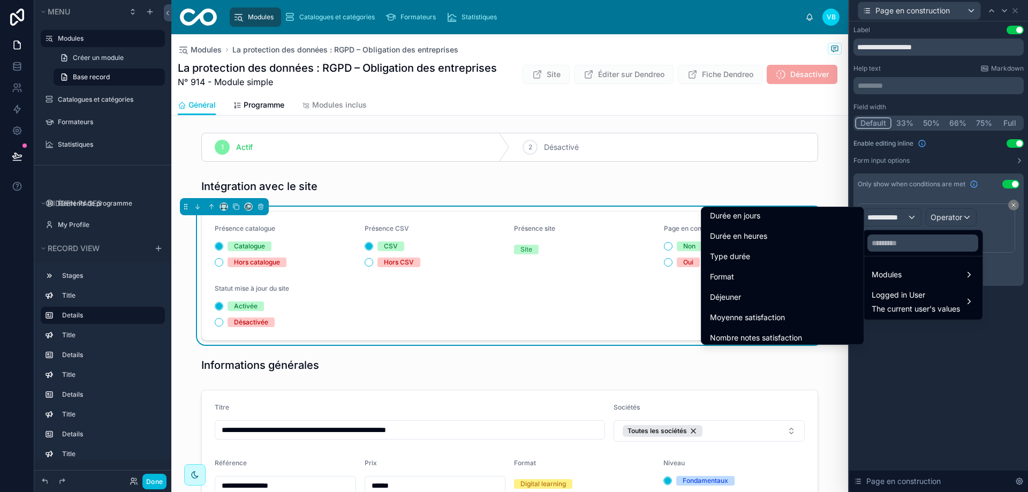
scroll to position [1494, 0]
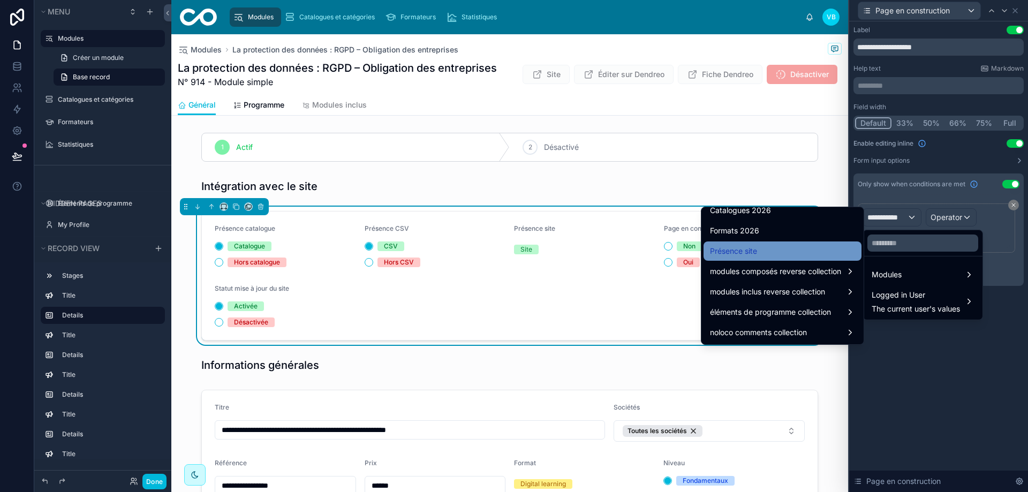
click at [663, 245] on div "Présence site" at bounding box center [782, 251] width 145 height 13
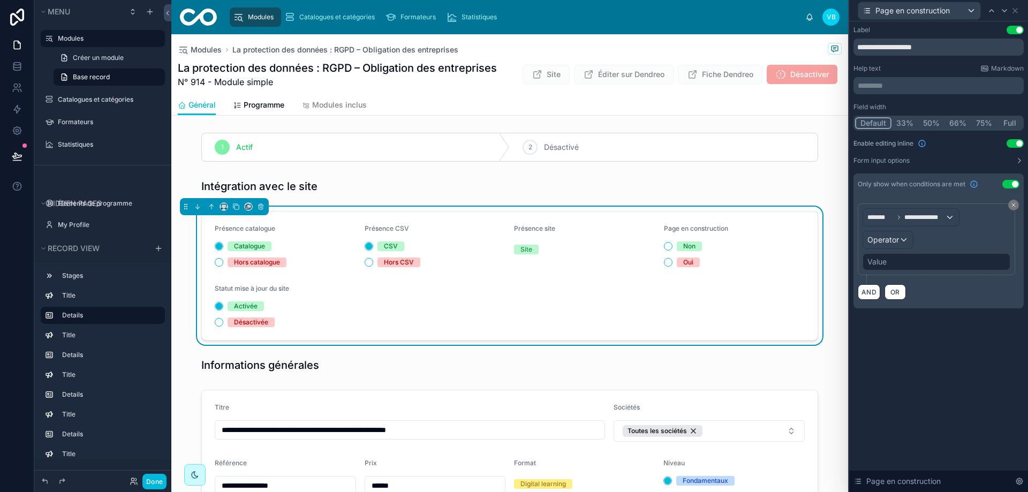
click at [663, 256] on div "Value" at bounding box center [937, 261] width 148 height 17
click at [663, 267] on div "Value" at bounding box center [937, 261] width 148 height 17
click at [663, 261] on div "Value" at bounding box center [876, 261] width 19 height 11
click at [663, 239] on span "Operator" at bounding box center [883, 239] width 32 height 9
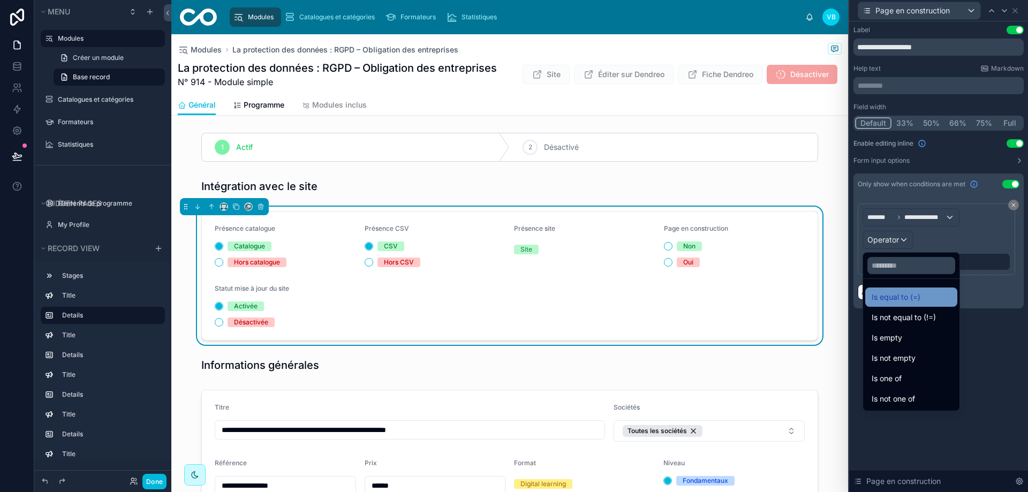
click at [663, 302] on span "Is equal to (=)" at bounding box center [896, 297] width 49 height 13
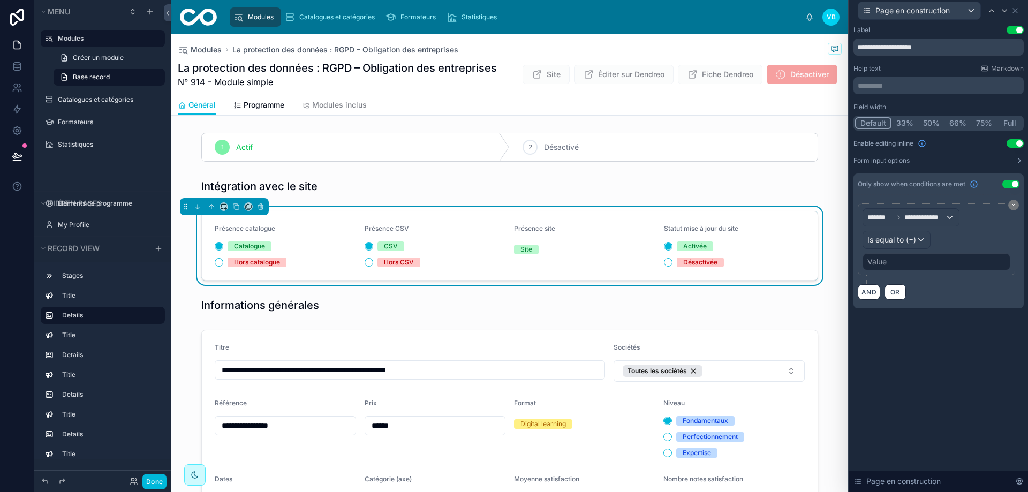
click at [663, 261] on div "Value" at bounding box center [937, 261] width 148 height 17
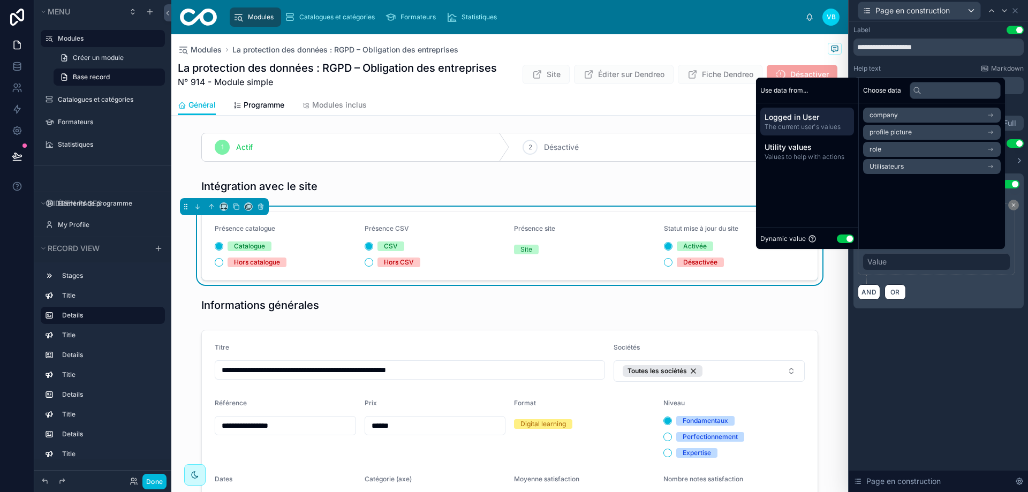
click at [663, 237] on button "Use setting" at bounding box center [845, 239] width 17 height 9
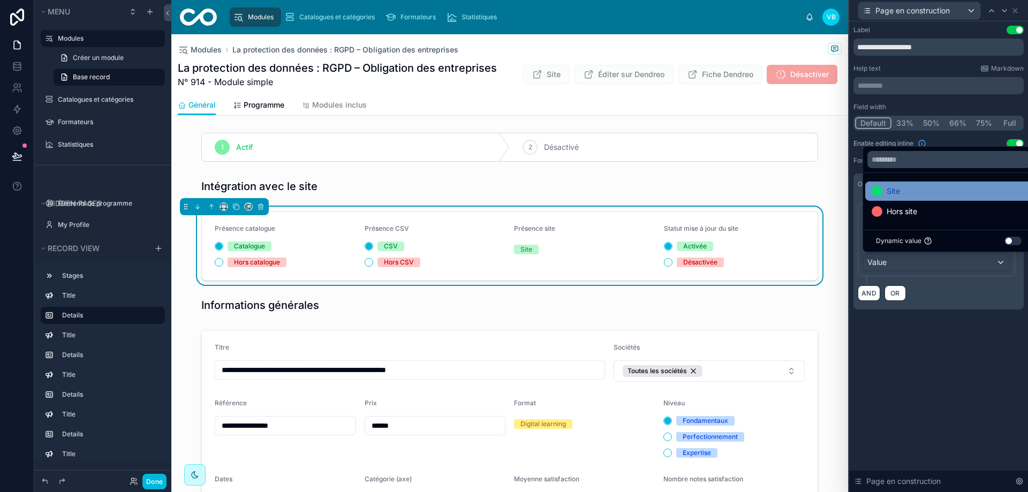
click at [663, 195] on div "Site" at bounding box center [949, 191] width 154 height 13
click at [663, 366] on div "**********" at bounding box center [938, 256] width 179 height 471
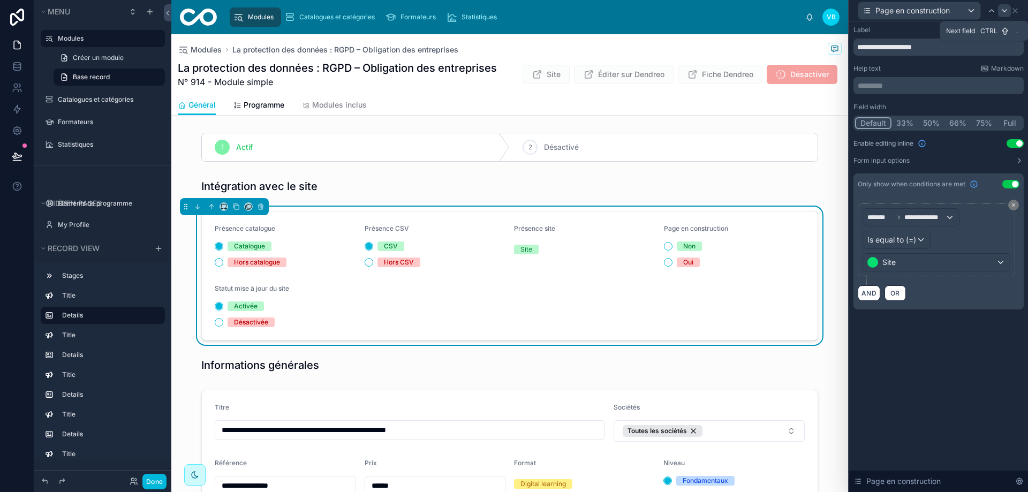
click at [663, 15] on div at bounding box center [1004, 10] width 13 height 13
click at [663, 214] on span "**********" at bounding box center [934, 217] width 60 height 9
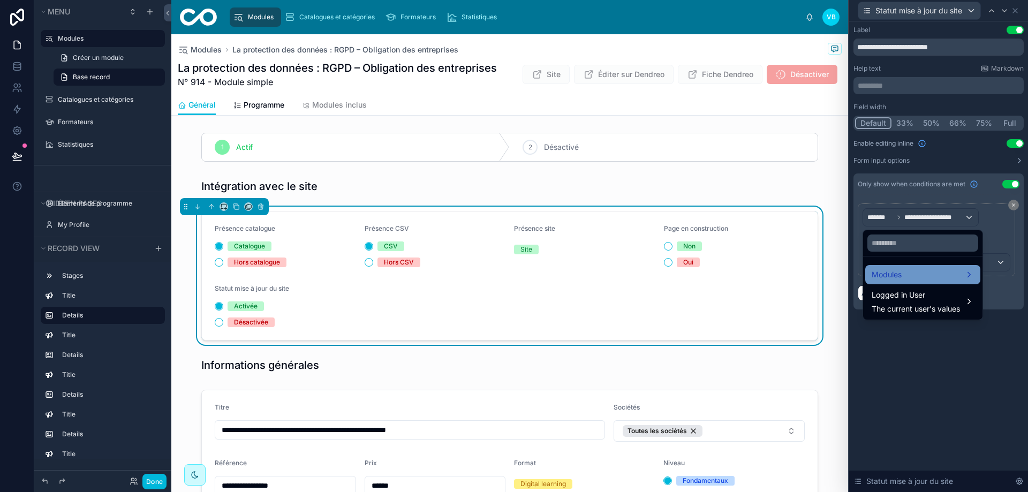
click at [663, 271] on div "Modules" at bounding box center [923, 274] width 102 height 13
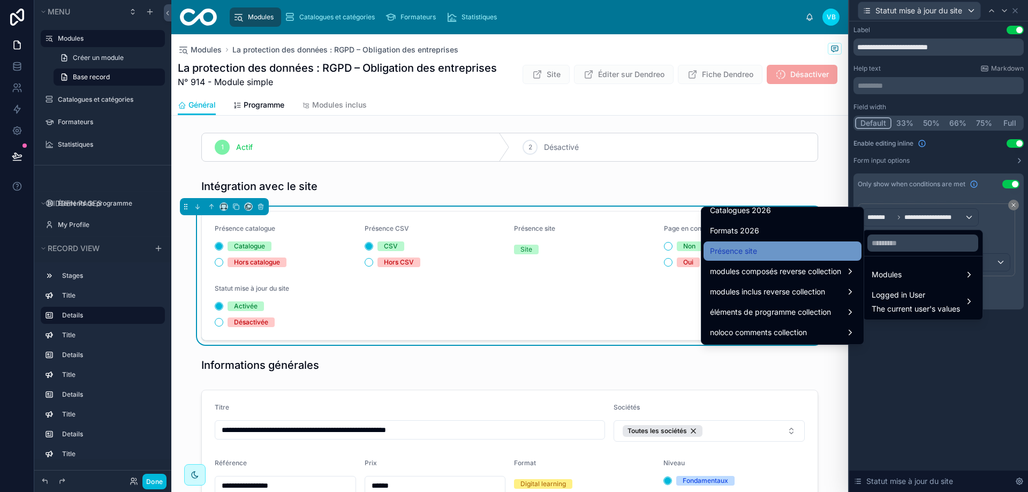
click at [663, 248] on div "Présence site" at bounding box center [782, 251] width 145 height 13
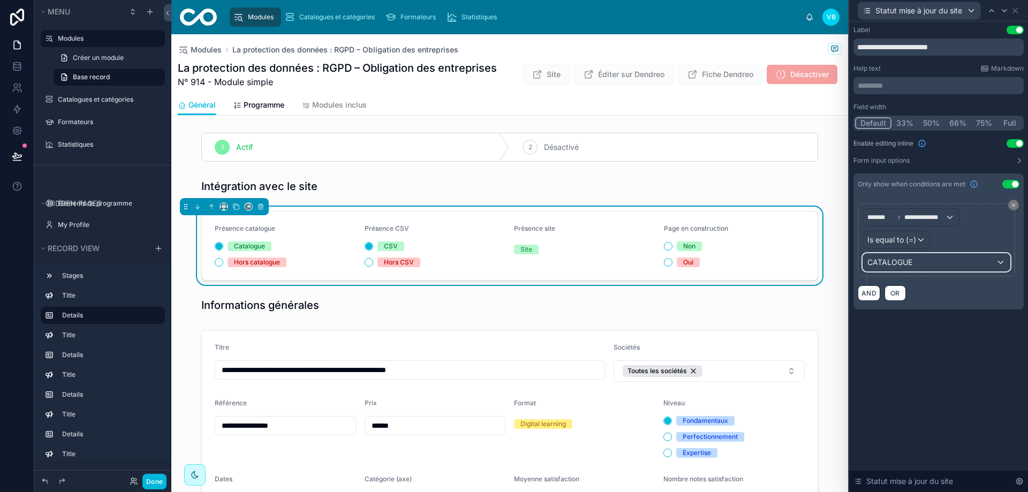
click at [663, 263] on span "CATALOGUE" at bounding box center [889, 262] width 45 height 11
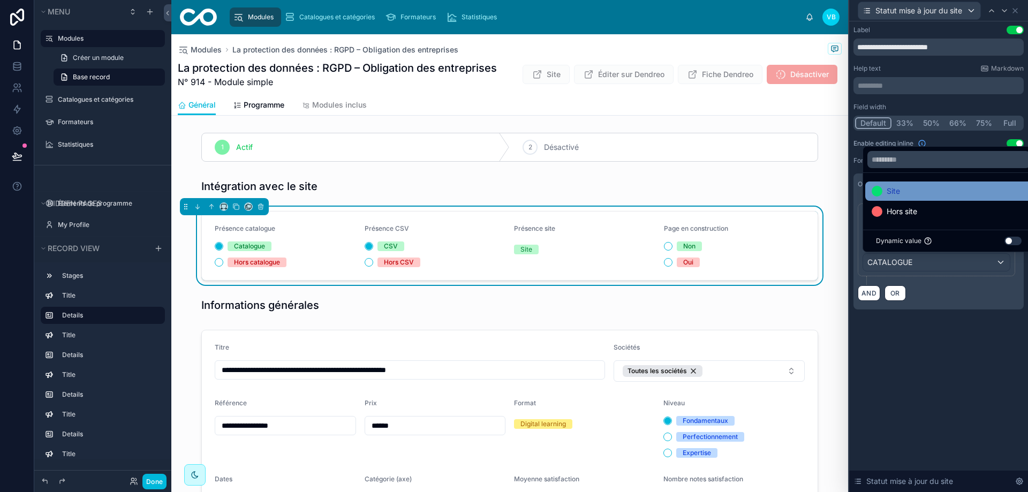
click at [663, 184] on div "Site" at bounding box center [948, 190] width 167 height 19
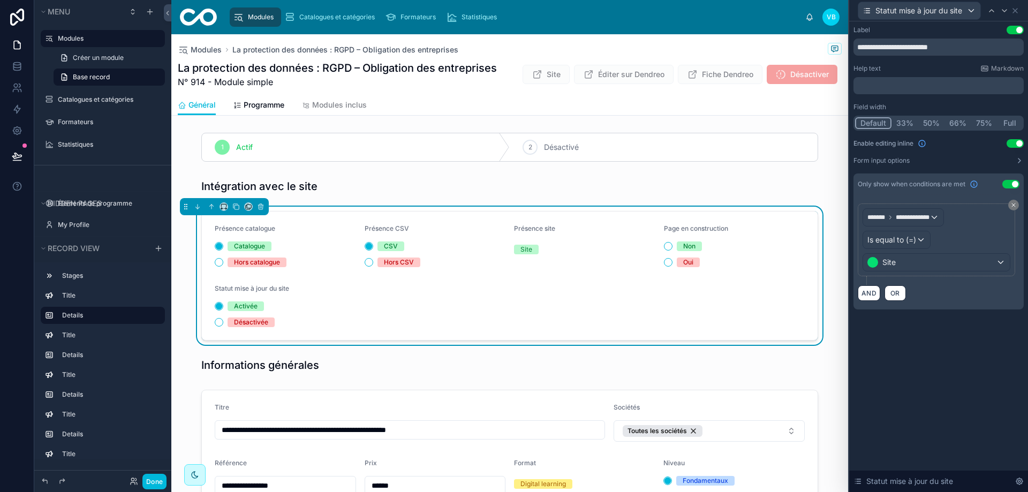
click at [663, 320] on div "**********" at bounding box center [938, 178] width 179 height 314
click at [663, 9] on icon at bounding box center [1015, 10] width 9 height 9
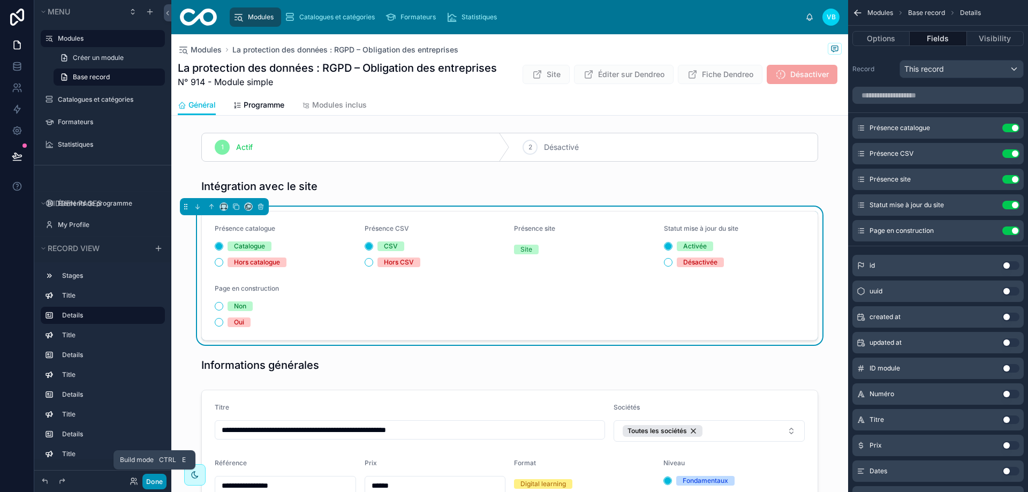
click at [156, 481] on button "Done" at bounding box center [154, 482] width 24 height 16
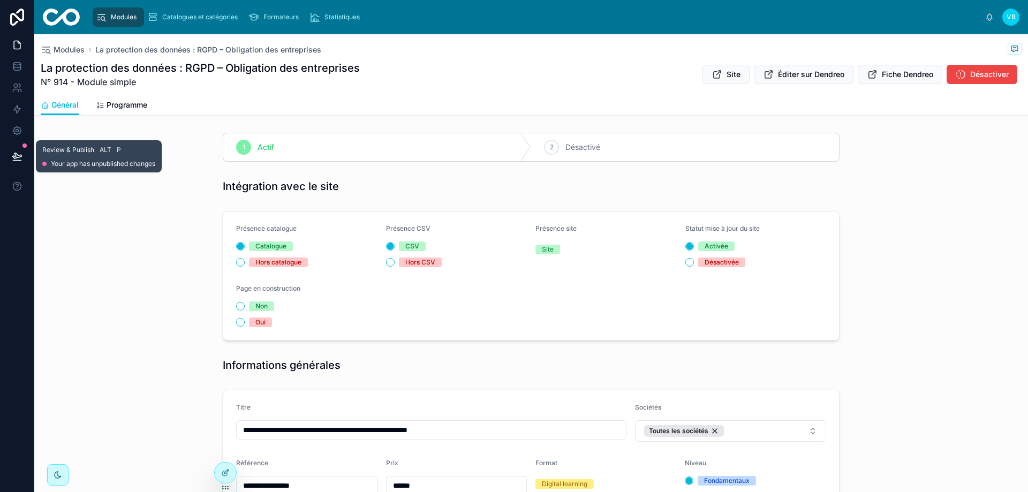
click at [13, 157] on icon at bounding box center [16, 155] width 9 height 5
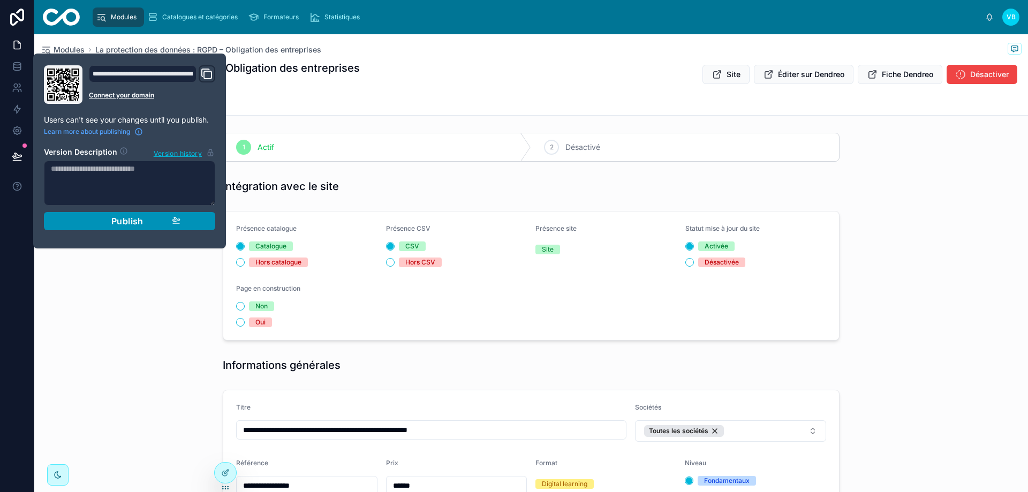
click at [209, 221] on button "Publish" at bounding box center [129, 221] width 171 height 18
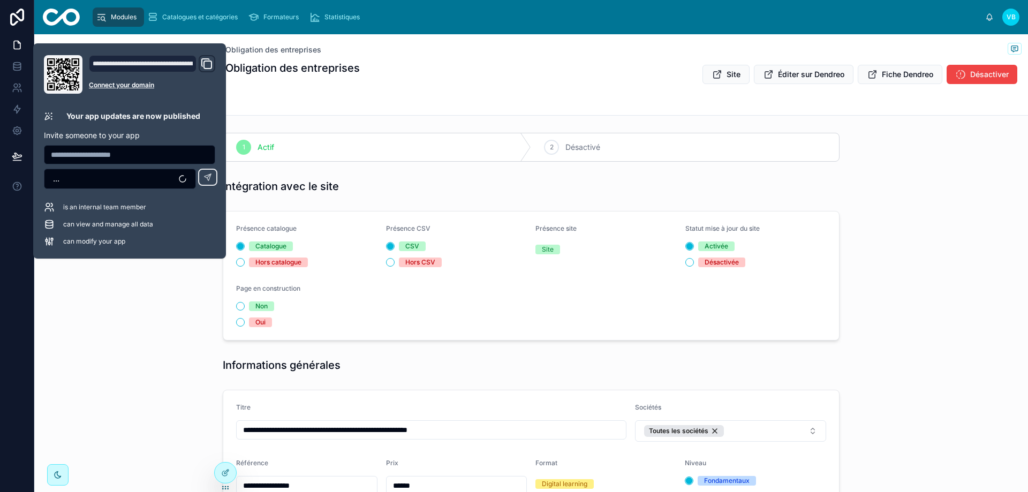
click at [170, 278] on div "Présence catalogue Catalogue Hors catalogue Présence CSV CSV Hors CSV Présence …" at bounding box center [531, 276] width 994 height 138
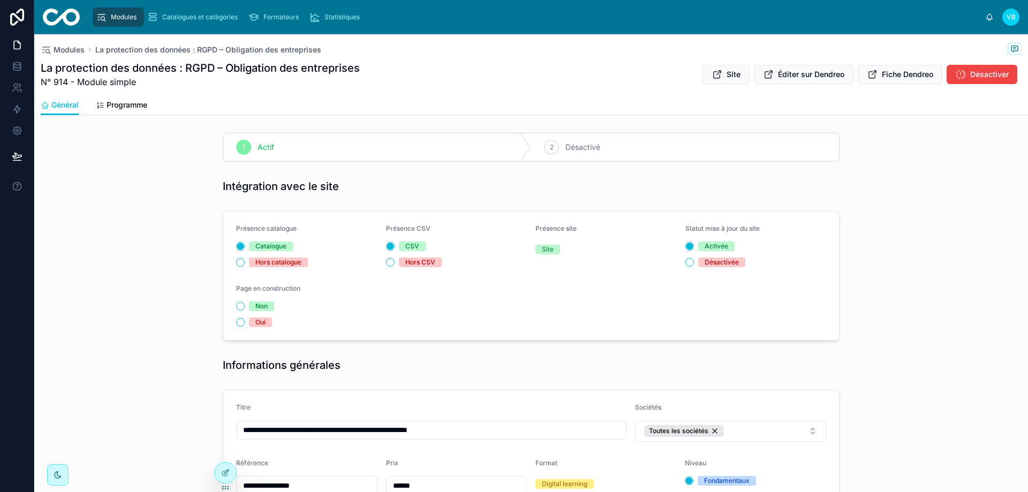
click at [117, 25] on div "Modules" at bounding box center [118, 17] width 45 height 17
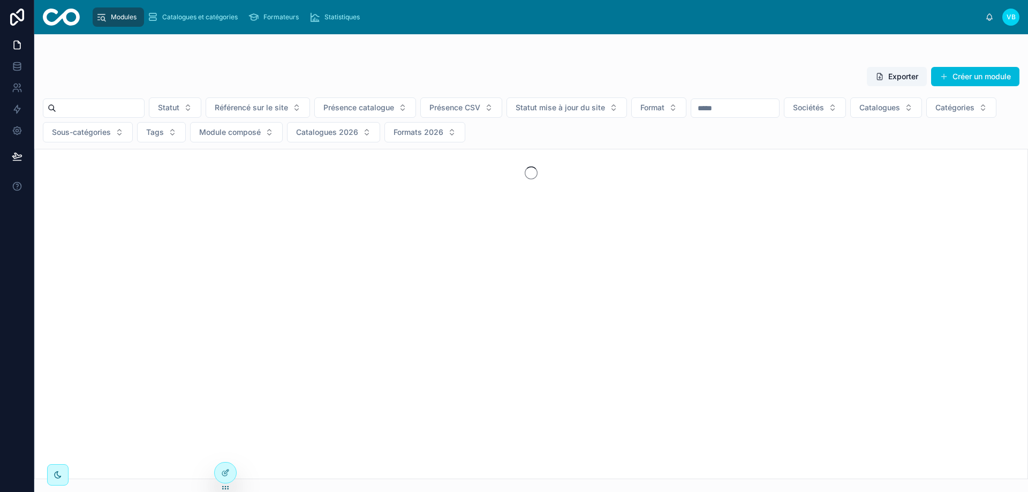
click at [115, 109] on input "text" at bounding box center [100, 108] width 88 height 15
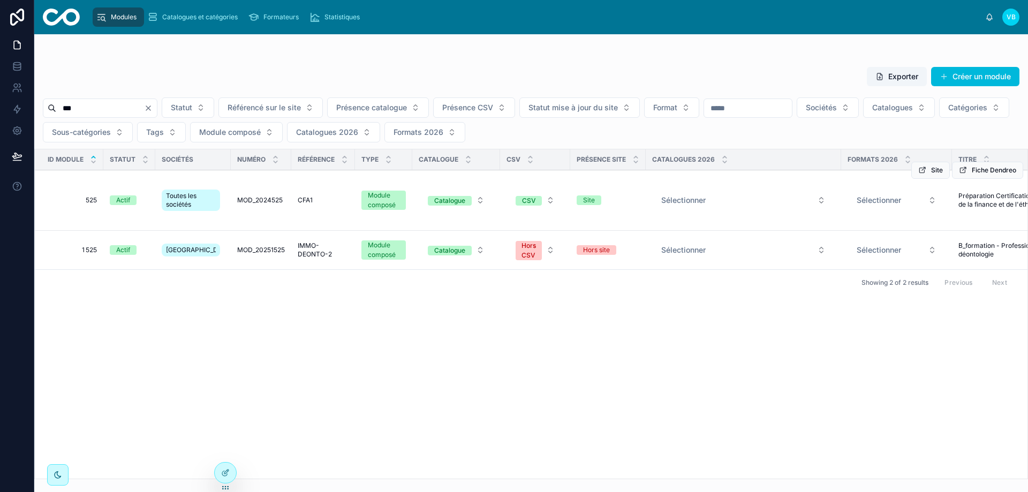
type input "***"
click at [90, 197] on span "525" at bounding box center [72, 200] width 49 height 9
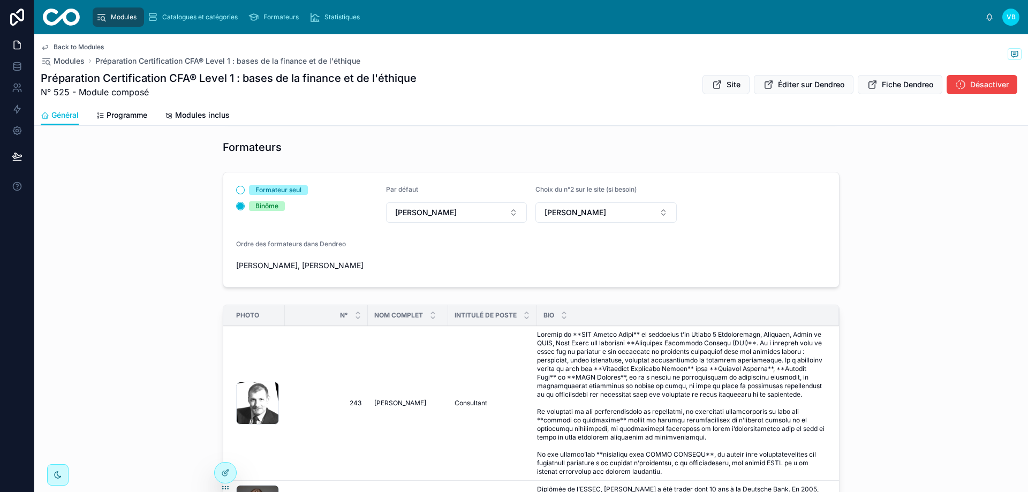
scroll to position [872, 0]
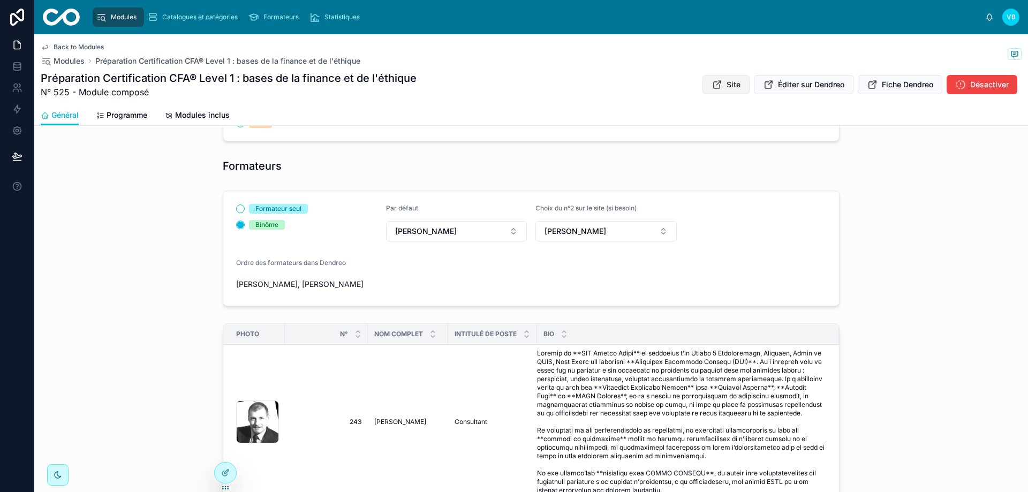
click at [663, 79] on button "Site" at bounding box center [725, 84] width 47 height 19
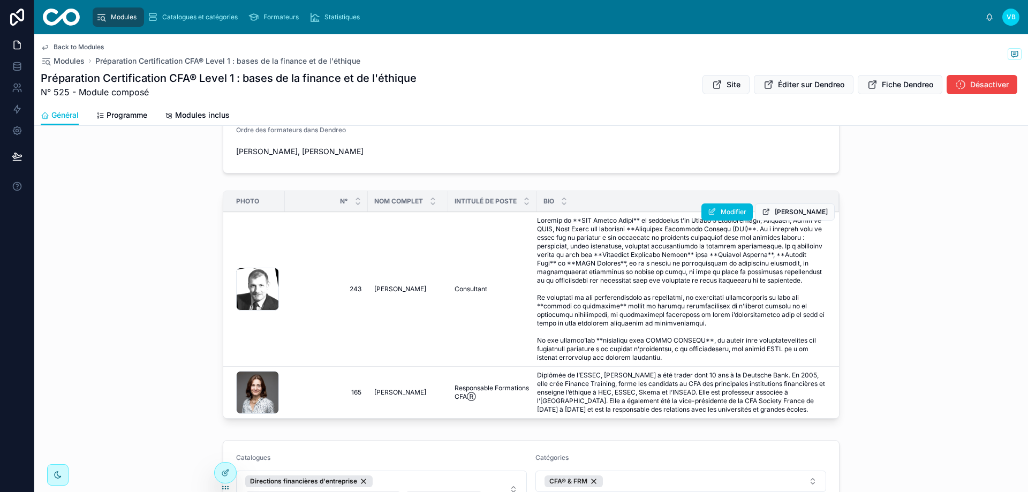
scroll to position [979, 0]
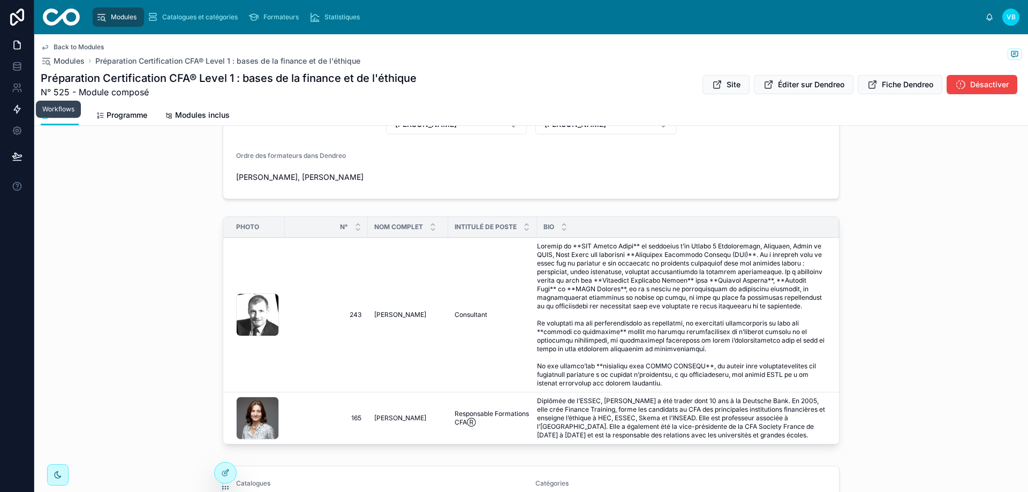
click at [19, 105] on icon at bounding box center [17, 109] width 11 height 11
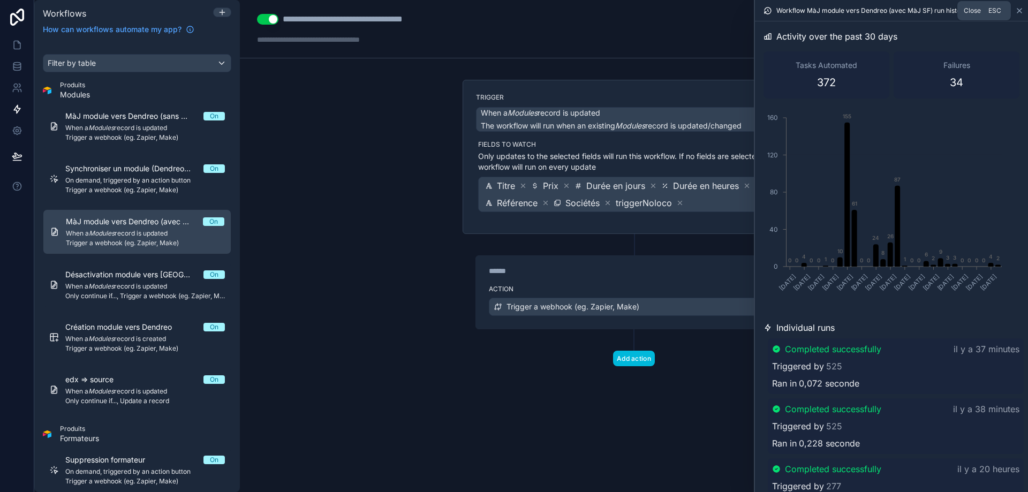
click at [663, 10] on icon at bounding box center [1019, 11] width 4 height 4
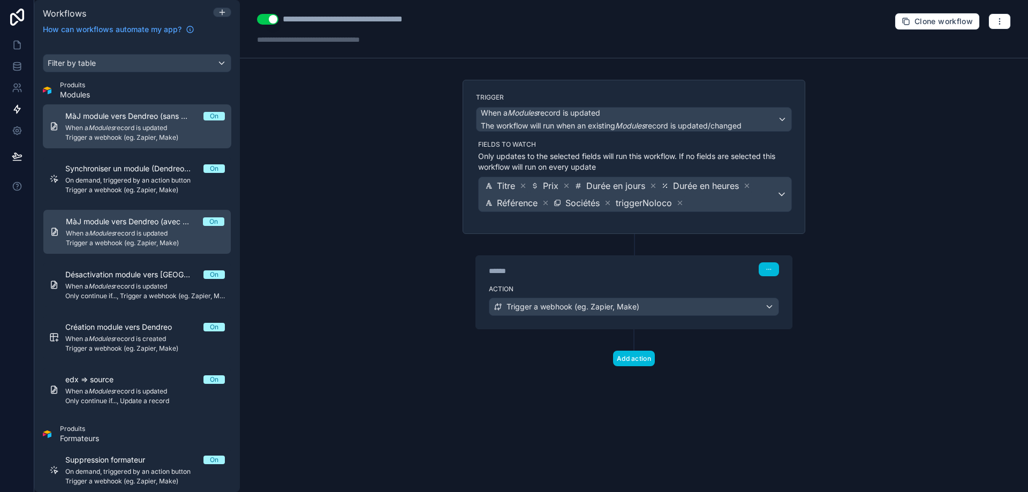
click at [146, 127] on span "When a Modules record is updated" at bounding box center [145, 128] width 160 height 9
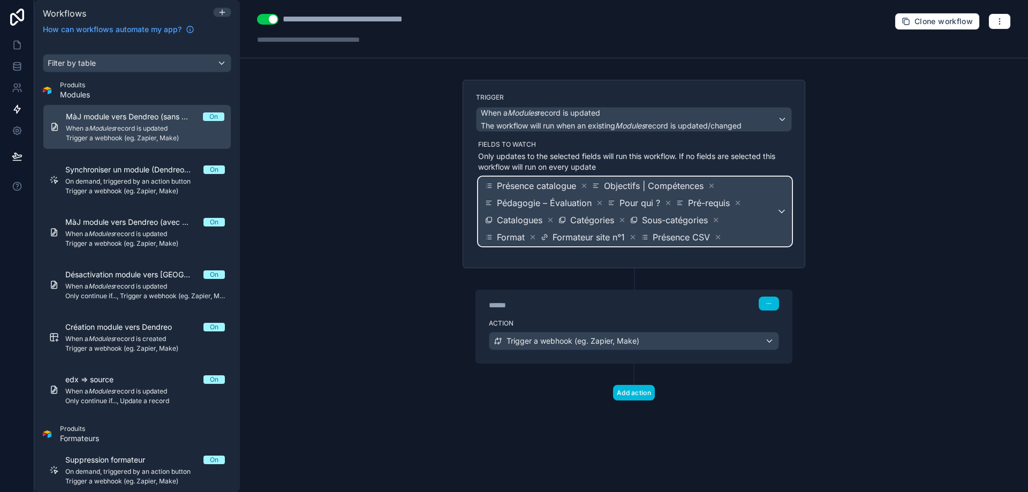
click at [663, 237] on span "Présence catalogue Objectifs | Compétences Pédagogie – Évaluation Pour qui ? Pr…" at bounding box center [629, 211] width 293 height 69
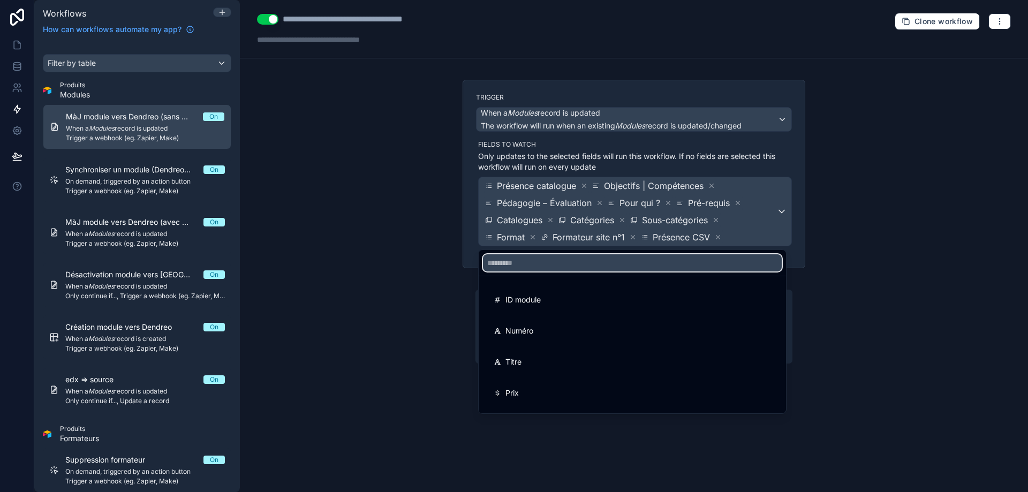
click at [596, 262] on input "text" at bounding box center [632, 262] width 299 height 17
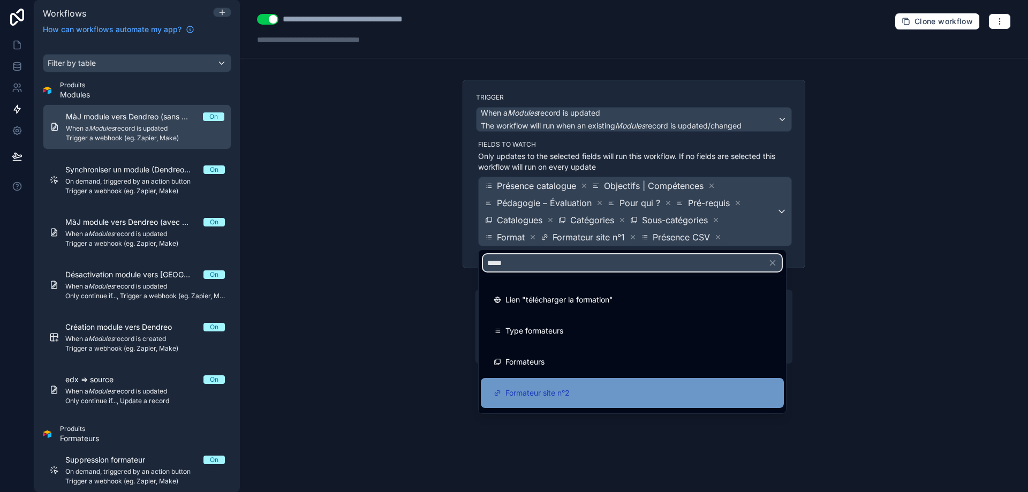
type input "*****"
click at [582, 399] on div "Formateur site n°2" at bounding box center [632, 393] width 277 height 13
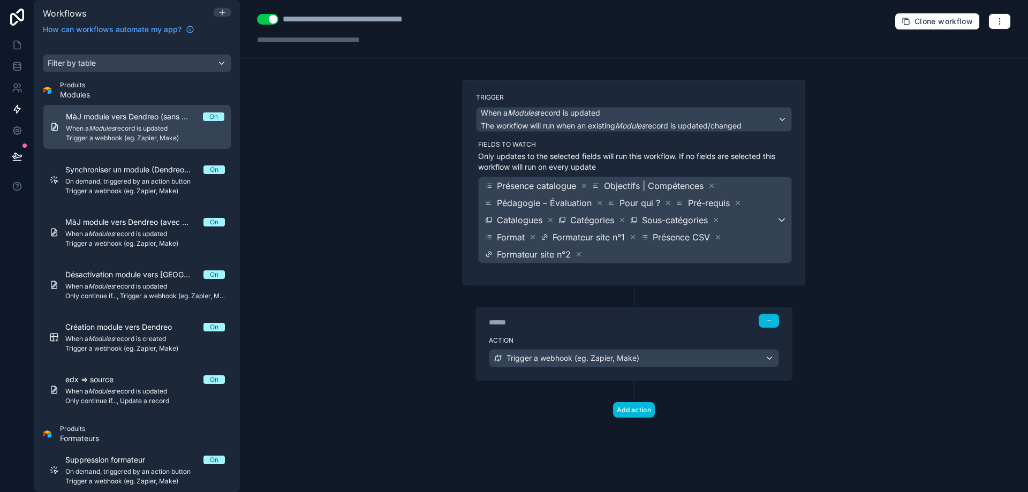
click at [441, 237] on div "**********" at bounding box center [634, 246] width 788 height 492
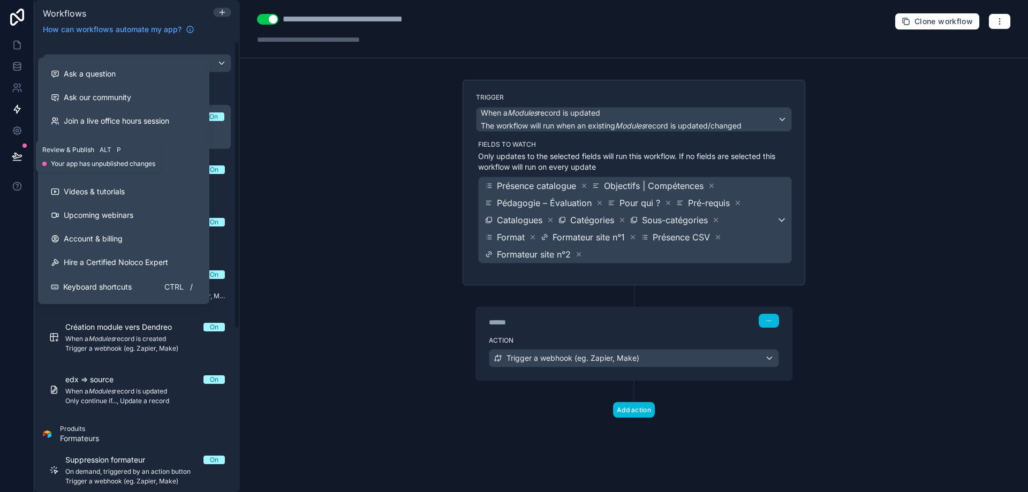
click at [18, 153] on icon at bounding box center [17, 156] width 11 height 11
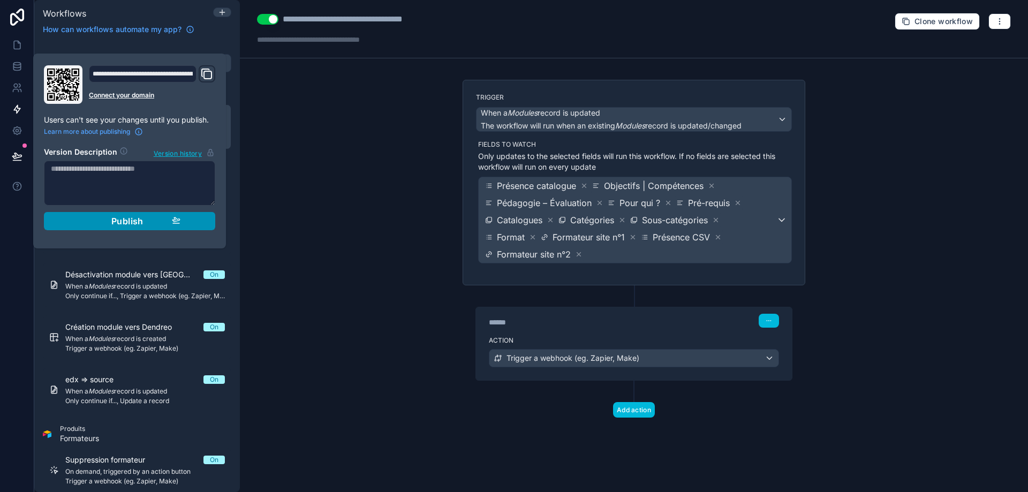
click at [116, 225] on span "Publish" at bounding box center [127, 221] width 32 height 11
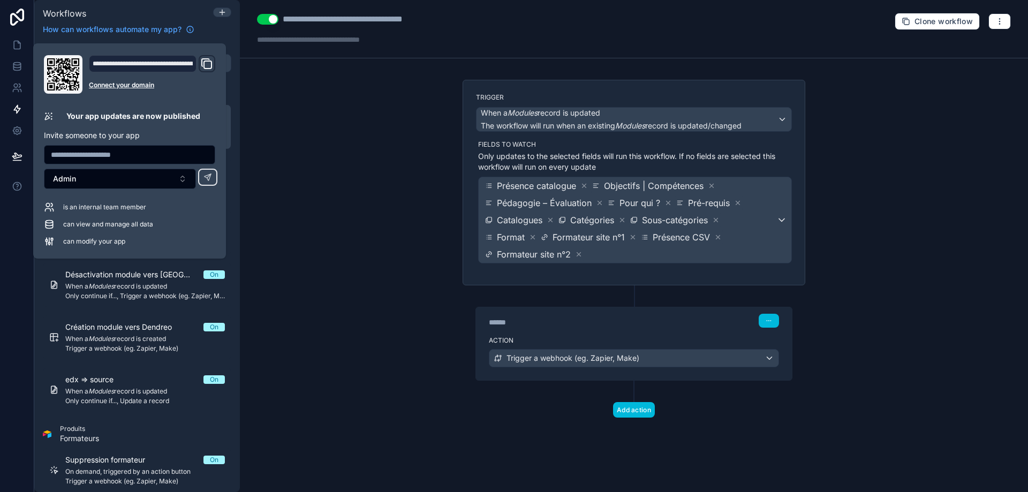
click at [324, 214] on div "**********" at bounding box center [634, 246] width 788 height 492
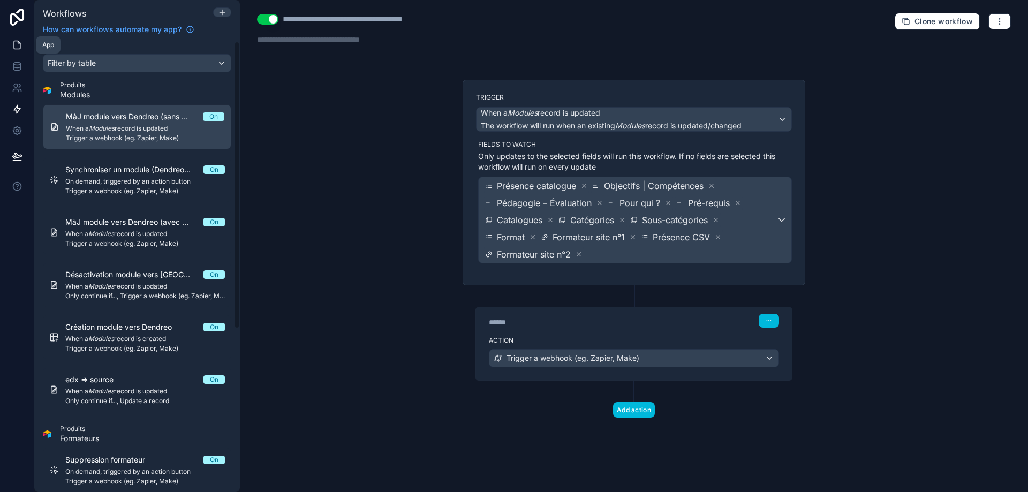
click at [14, 42] on icon at bounding box center [17, 45] width 11 height 11
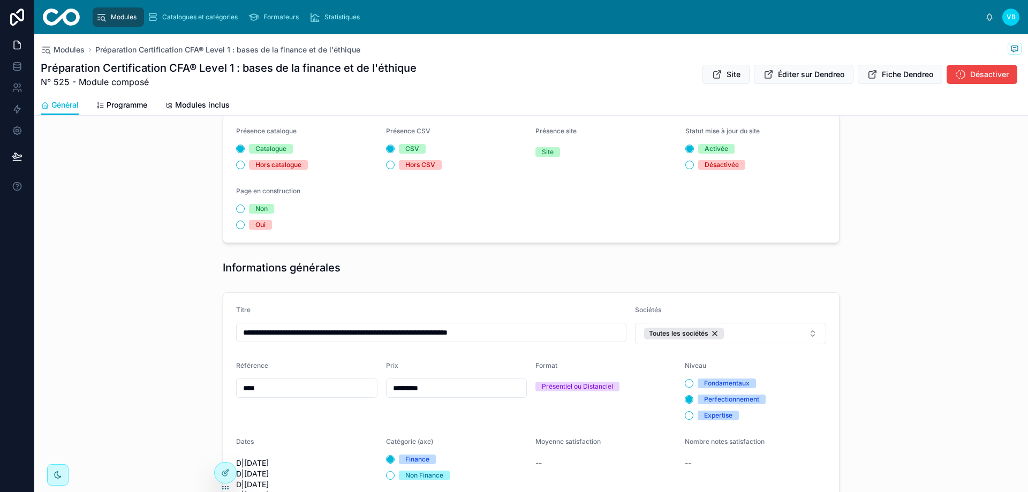
scroll to position [107, 0]
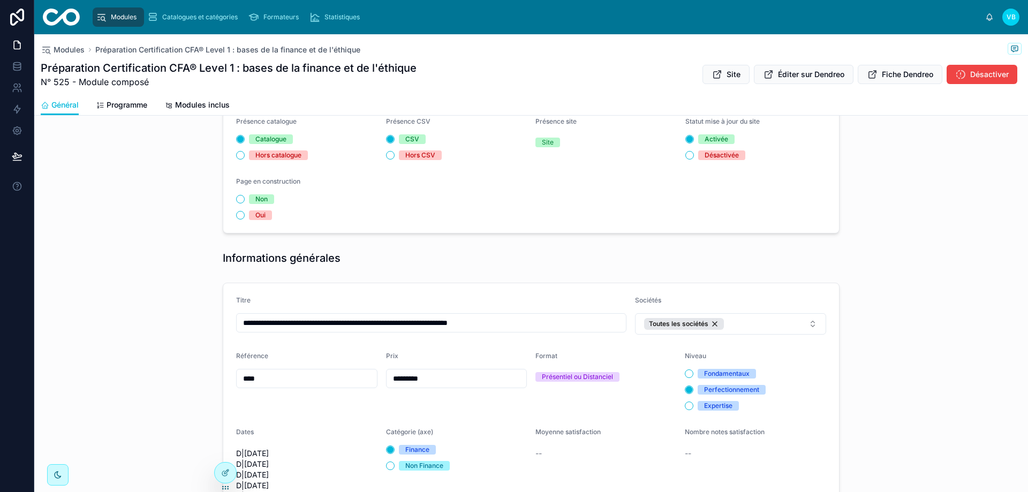
click at [516, 319] on input "**********" at bounding box center [431, 322] width 389 height 15
click at [513, 288] on form "**********" at bounding box center [531, 470] width 616 height 375
click at [515, 321] on input "**********" at bounding box center [431, 322] width 389 height 15
type input "**********"
click at [486, 294] on form "**********" at bounding box center [531, 470] width 616 height 375
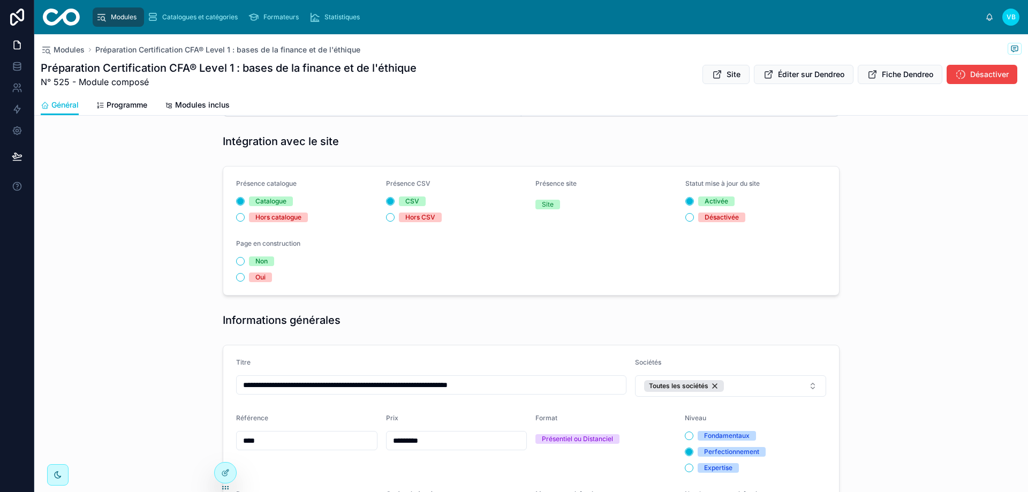
scroll to position [0, 0]
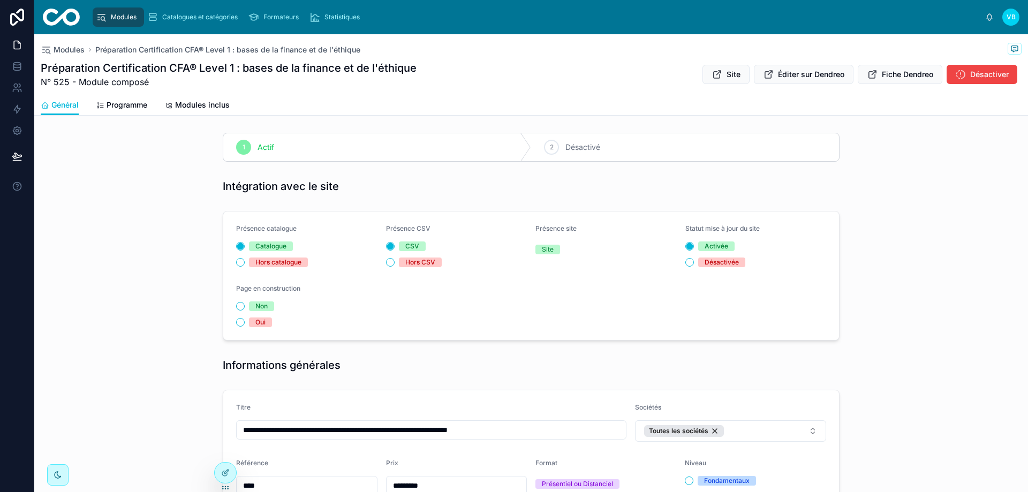
click at [509, 436] on input "**********" at bounding box center [431, 429] width 389 height 15
click at [663, 238] on div "Présence catalogue Catalogue Hors catalogue Présence CSV CSV Hors CSV Présence …" at bounding box center [531, 276] width 994 height 138
click at [663, 230] on div "Présence catalogue Catalogue Hors catalogue Présence CSV CSV Hors CSV Présence …" at bounding box center [531, 276] width 994 height 138
